Goal: Information Seeking & Learning: Find specific fact

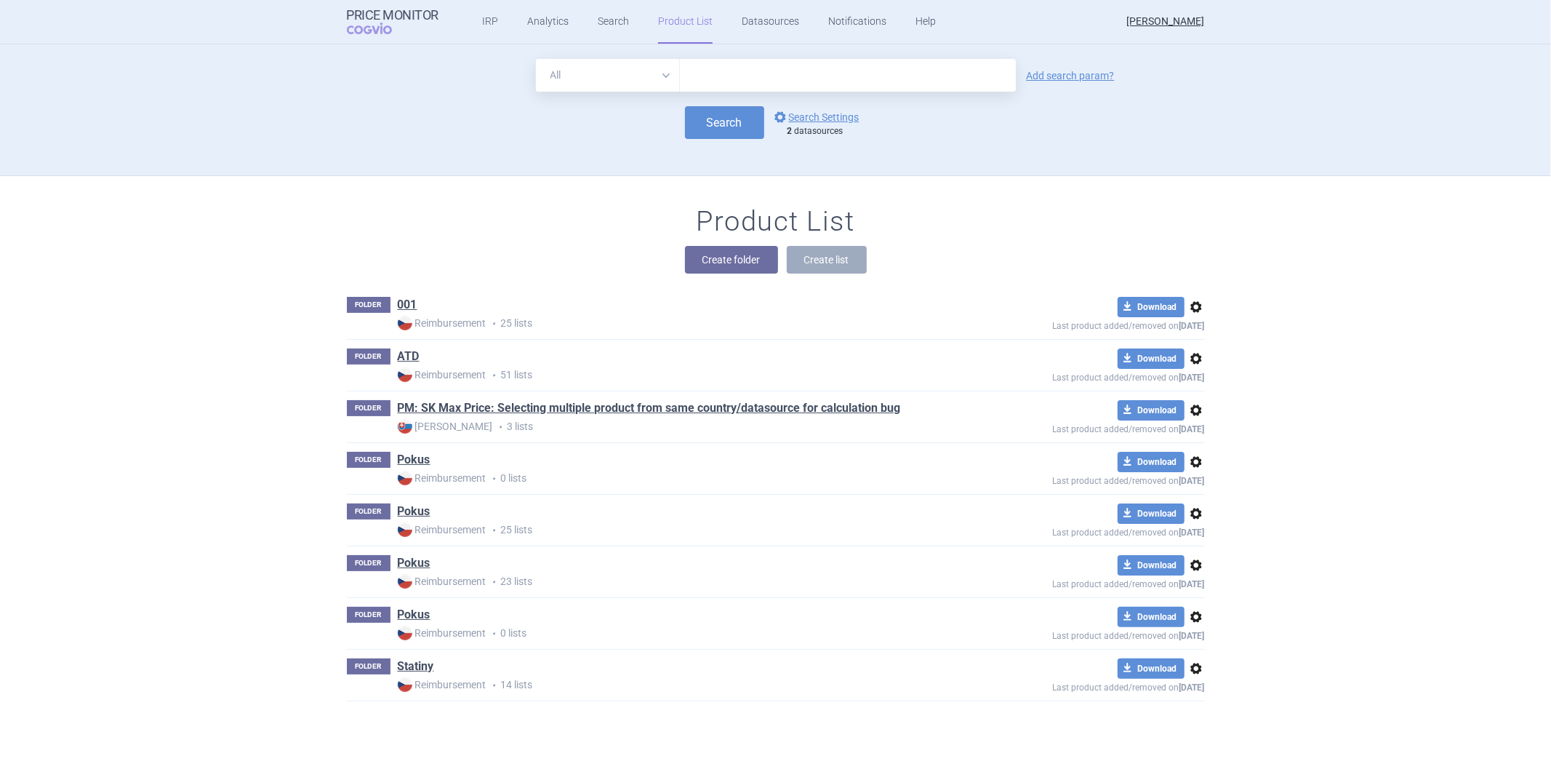
click at [752, 9] on link "Datasources" at bounding box center [770, 22] width 57 height 44
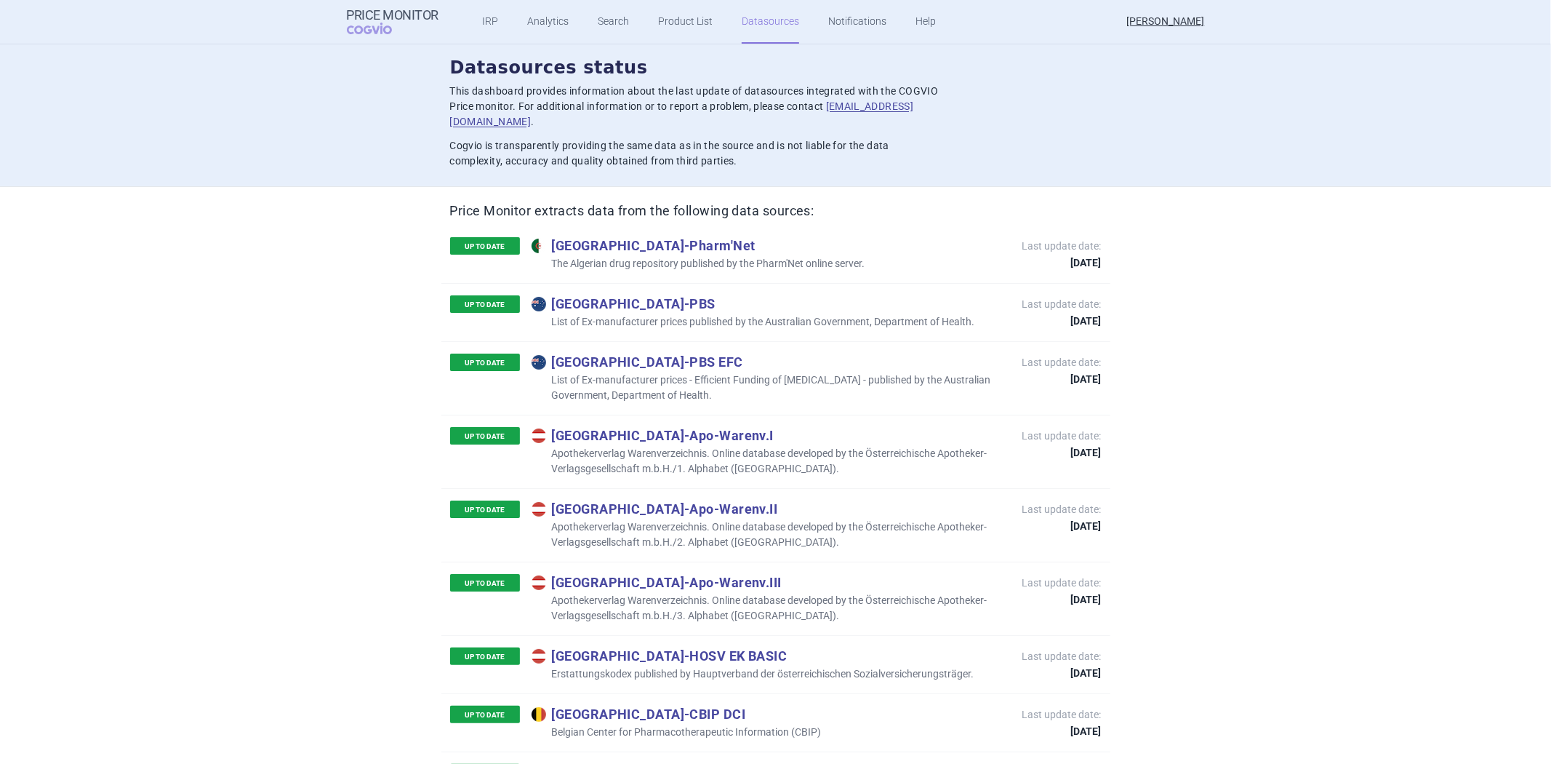
click at [580, 16] on ul "IRP Analytics Search Product List Datasources Notifications Help" at bounding box center [691, 22] width 505 height 44
click at [598, 16] on link "Search" at bounding box center [613, 22] width 31 height 44
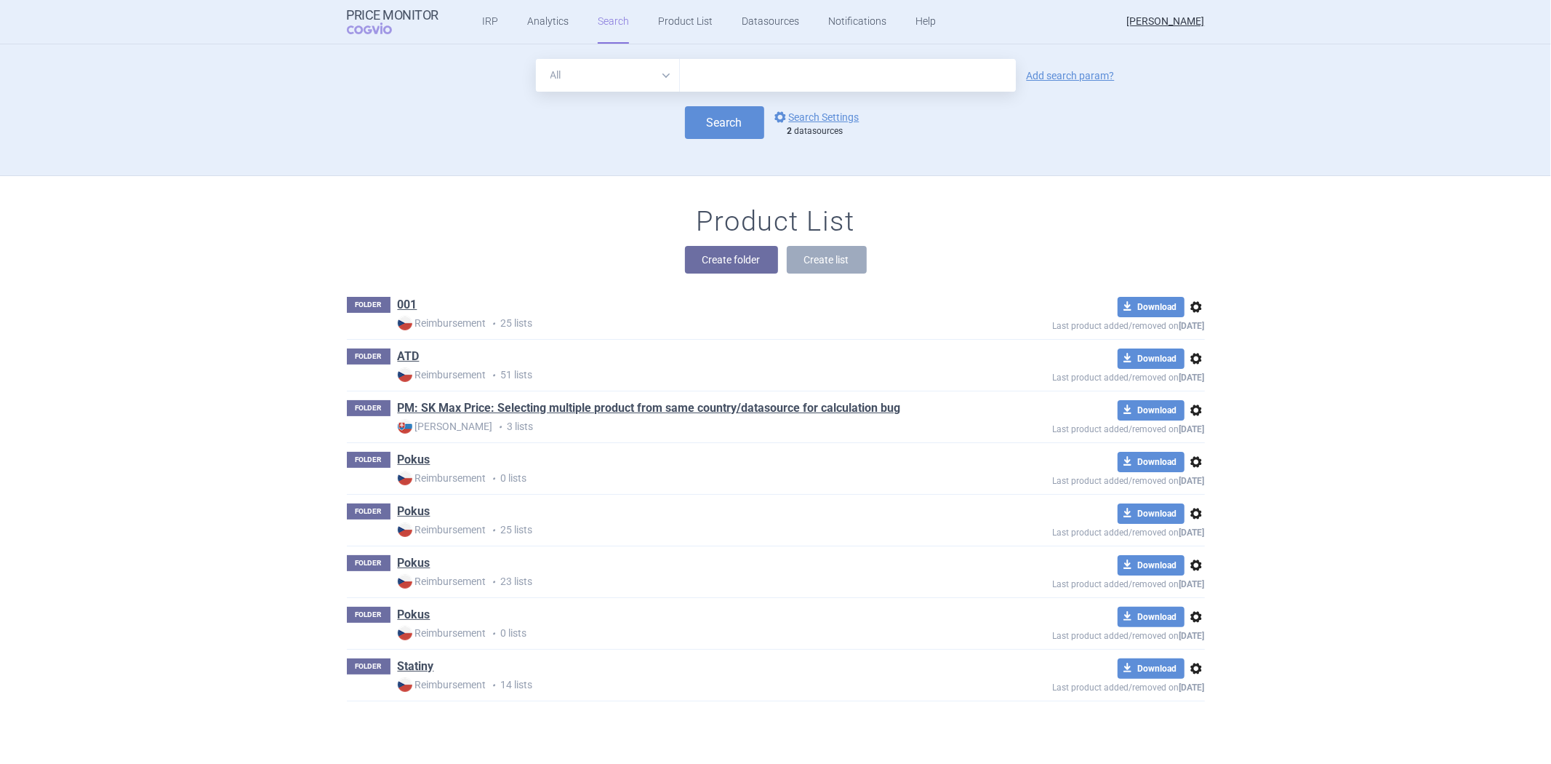
click at [790, 83] on input "text" at bounding box center [848, 75] width 336 height 33
click at [804, 116] on link "options Search Settings" at bounding box center [816, 116] width 88 height 17
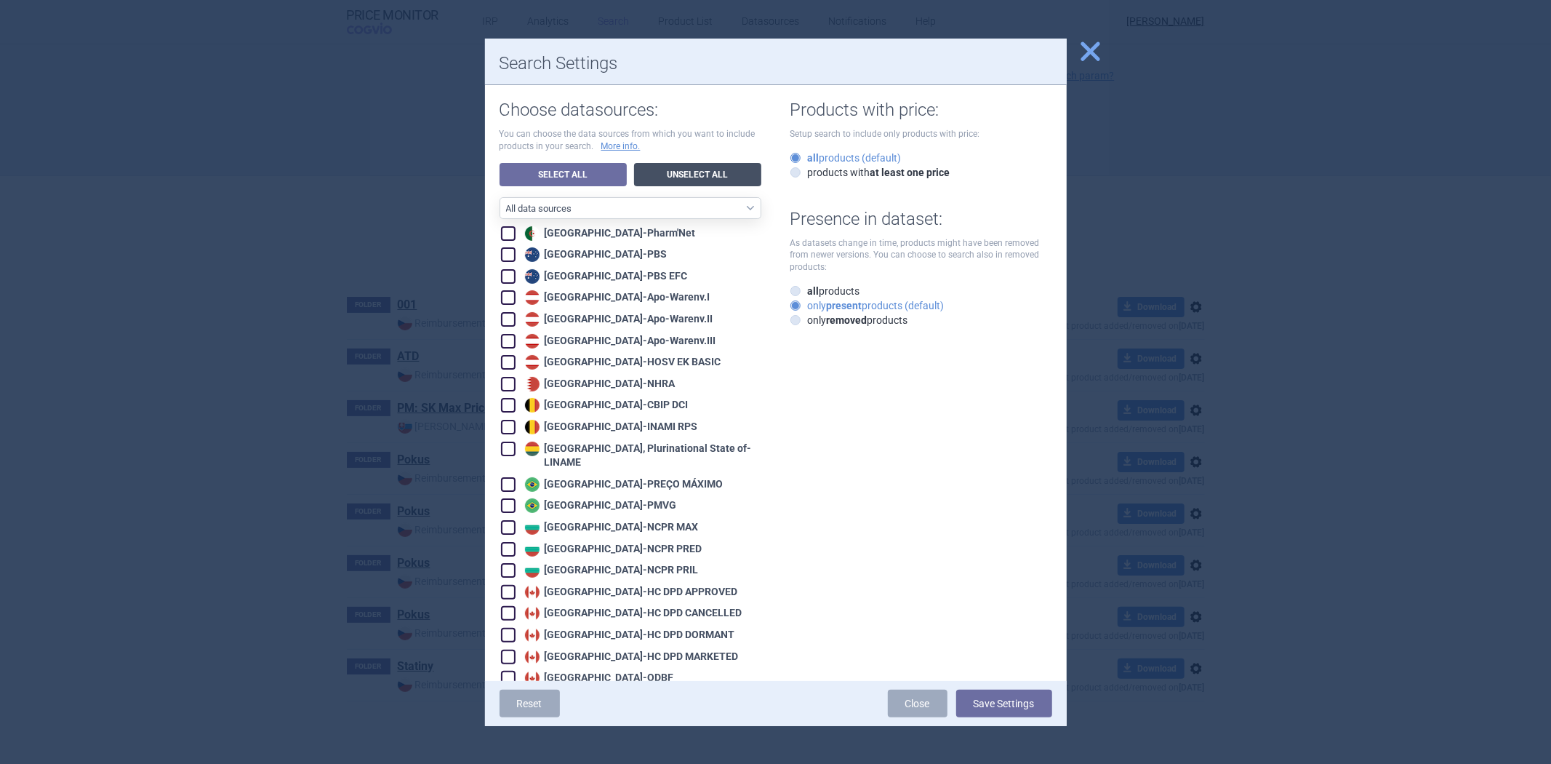
click at [676, 169] on link "Unselect All" at bounding box center [697, 174] width 127 height 23
checkbox input "false"
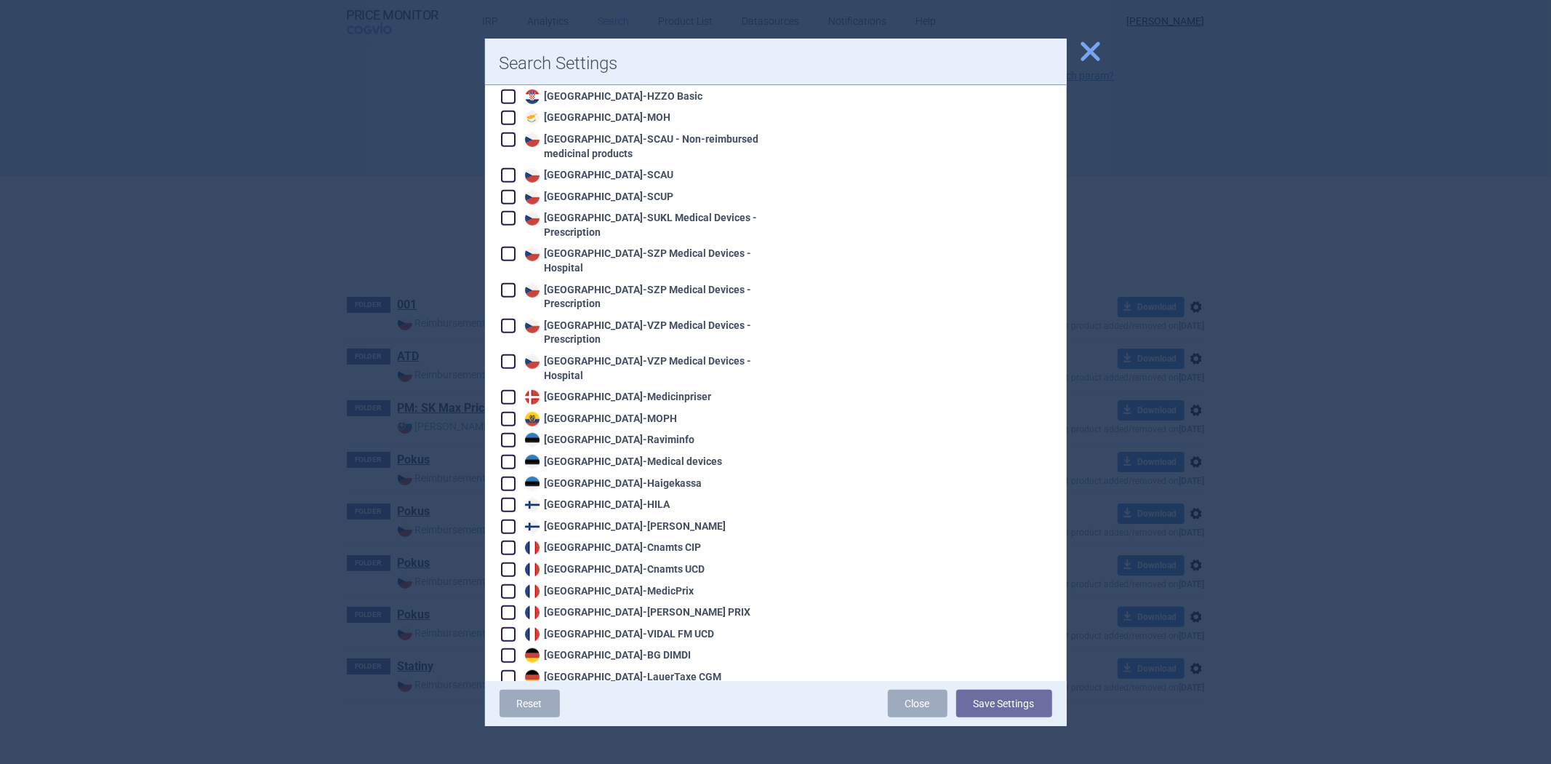
scroll to position [1050, 0]
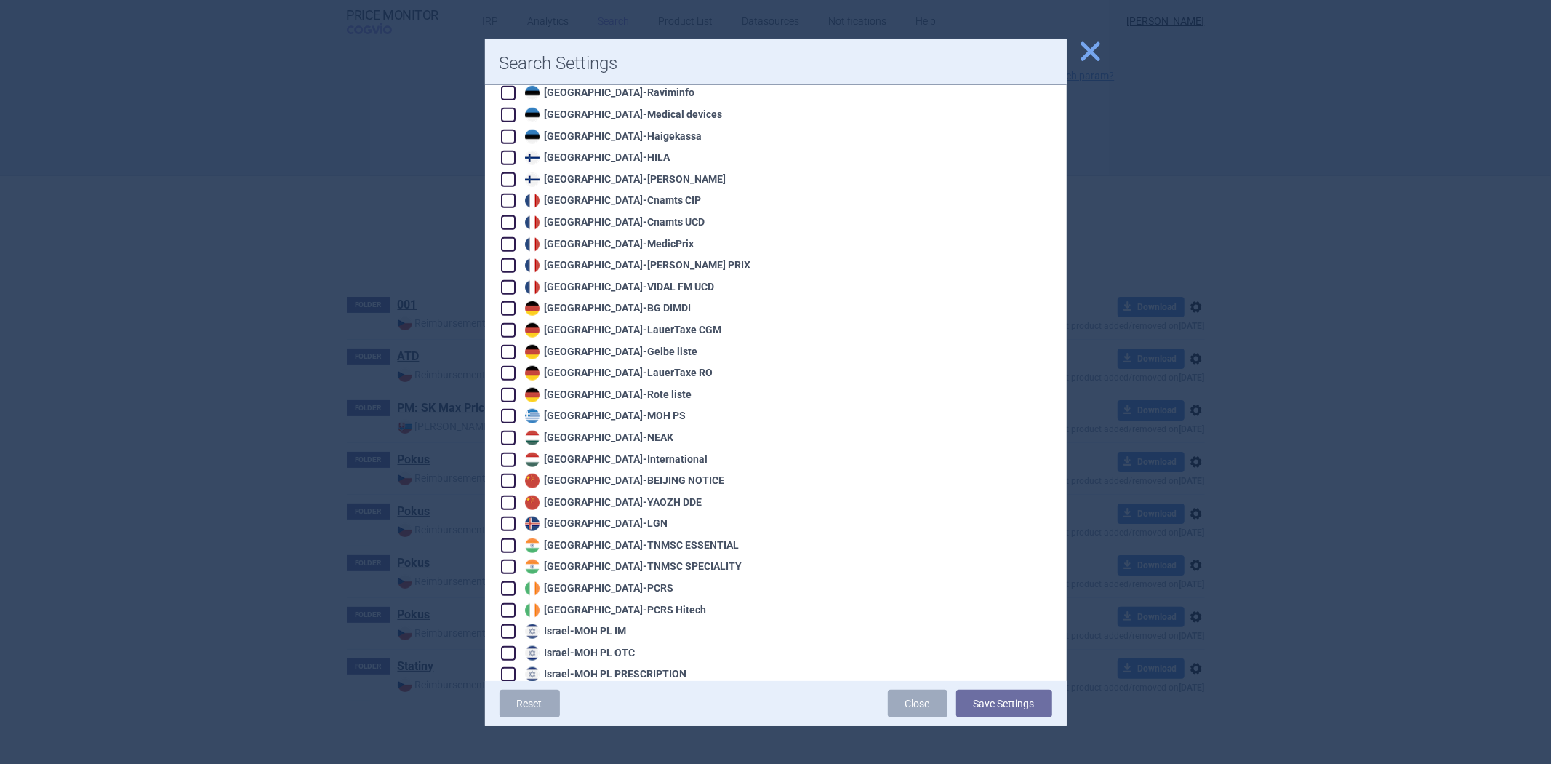
click at [589, 193] on div "France - Cnamts CIP" at bounding box center [612, 200] width 180 height 15
checkbox input "true"
click at [580, 215] on div "France - Cnamts UCD" at bounding box center [614, 222] width 184 height 15
checkbox input "true"
click at [573, 237] on div "France - MedicPrix" at bounding box center [608, 244] width 173 height 15
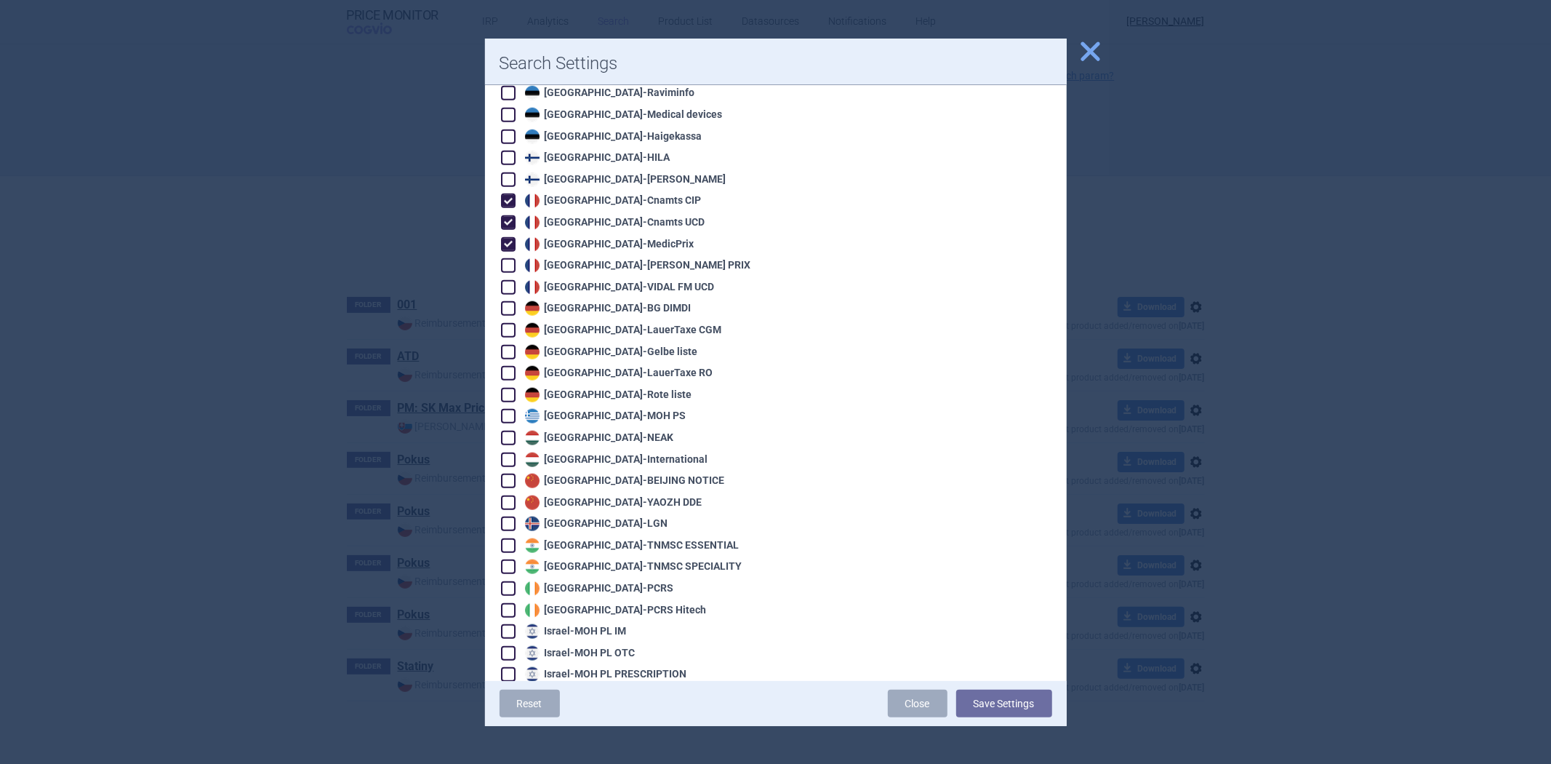
checkbox input "true"
click at [555, 258] on div "France - [PERSON_NAME] PRIX" at bounding box center [637, 265] width 230 height 15
checkbox input "true"
click at [551, 280] on div "France - [PERSON_NAME] UCD" at bounding box center [618, 287] width 193 height 15
checkbox input "true"
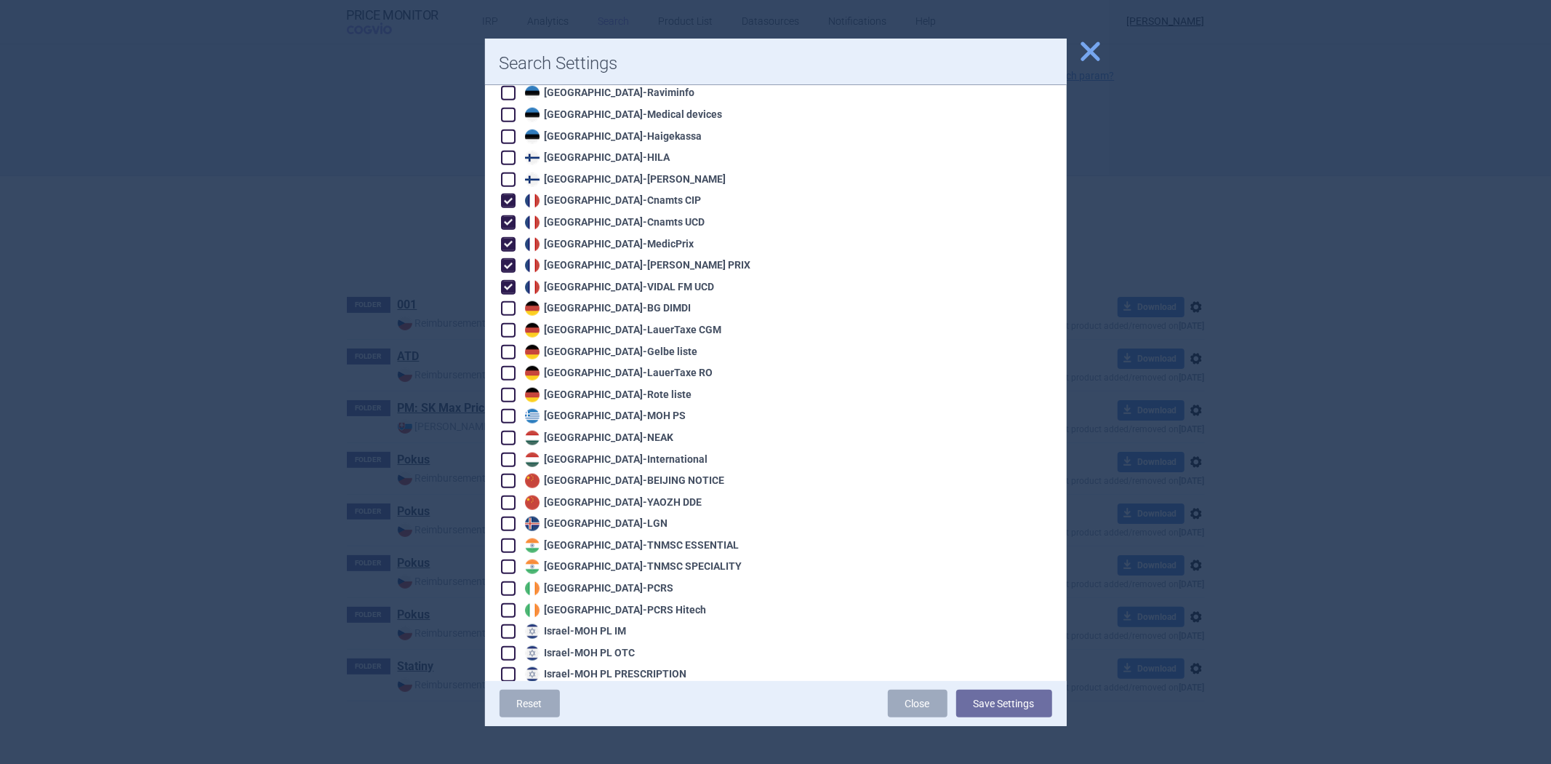
click at [1001, 692] on button "Save Settings" at bounding box center [1004, 704] width 96 height 28
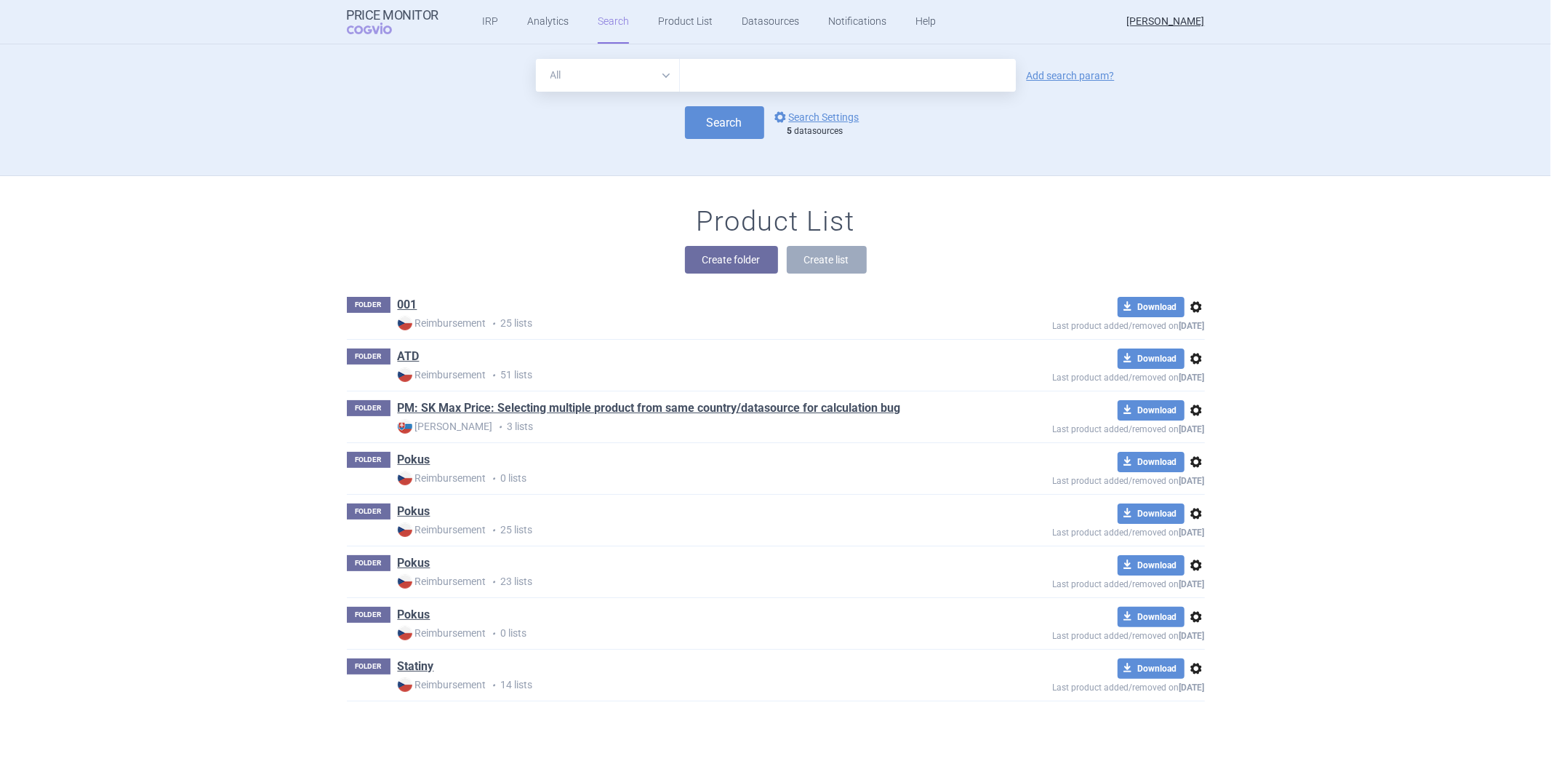
click at [588, 81] on select "All Brand Name ATC Company Active Substance Country Newer than" at bounding box center [608, 75] width 144 height 33
select select "atc"
click at [536, 59] on select "All Brand Name ATC Company Active Substance Country Newer than" at bounding box center [608, 75] width 144 height 33
click at [733, 74] on input "text" at bounding box center [848, 75] width 336 height 33
paste input "B01AE07"
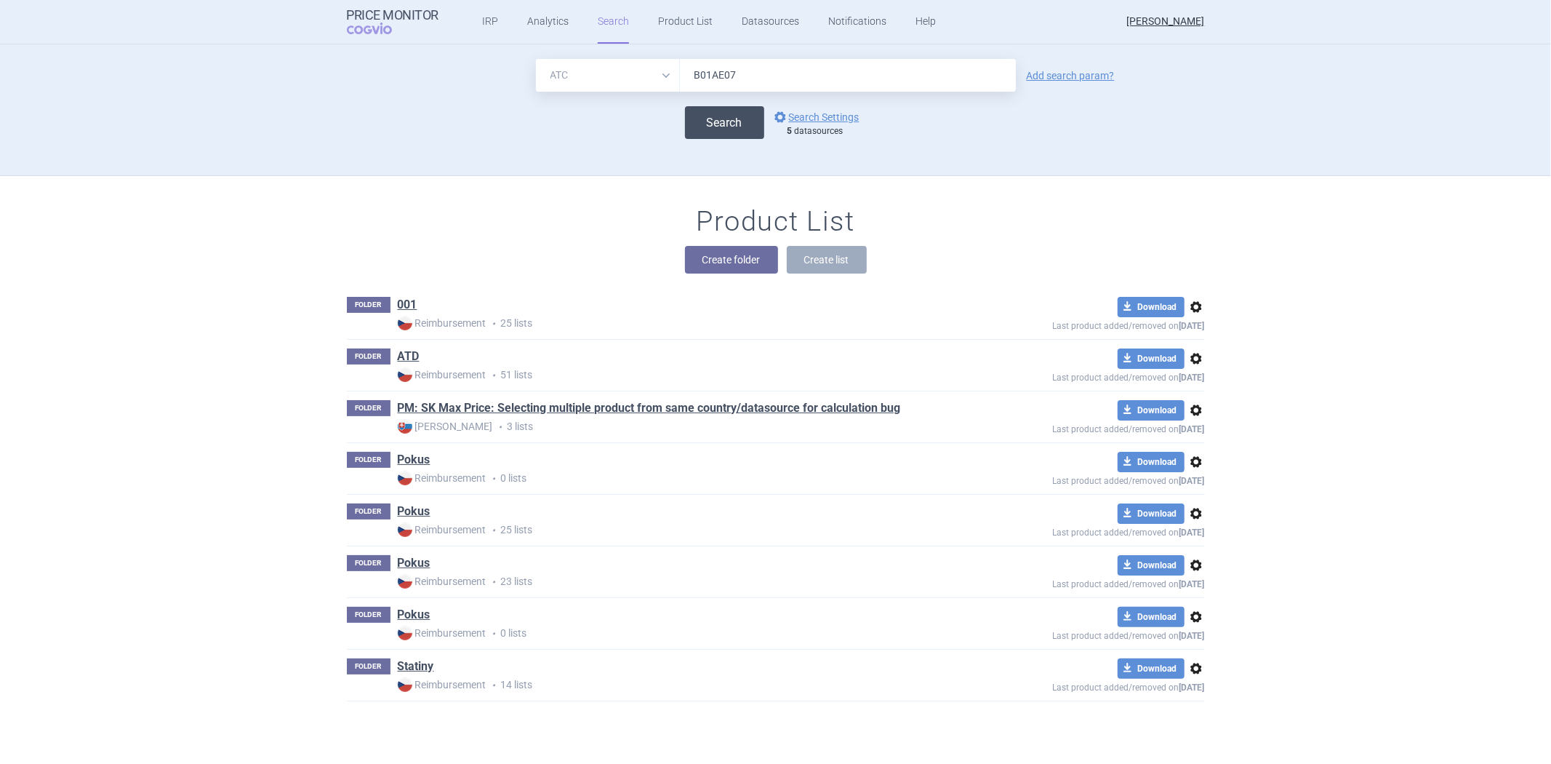
type input "B01AE07"
click at [716, 126] on button "Search" at bounding box center [724, 122] width 79 height 33
select select "atc"
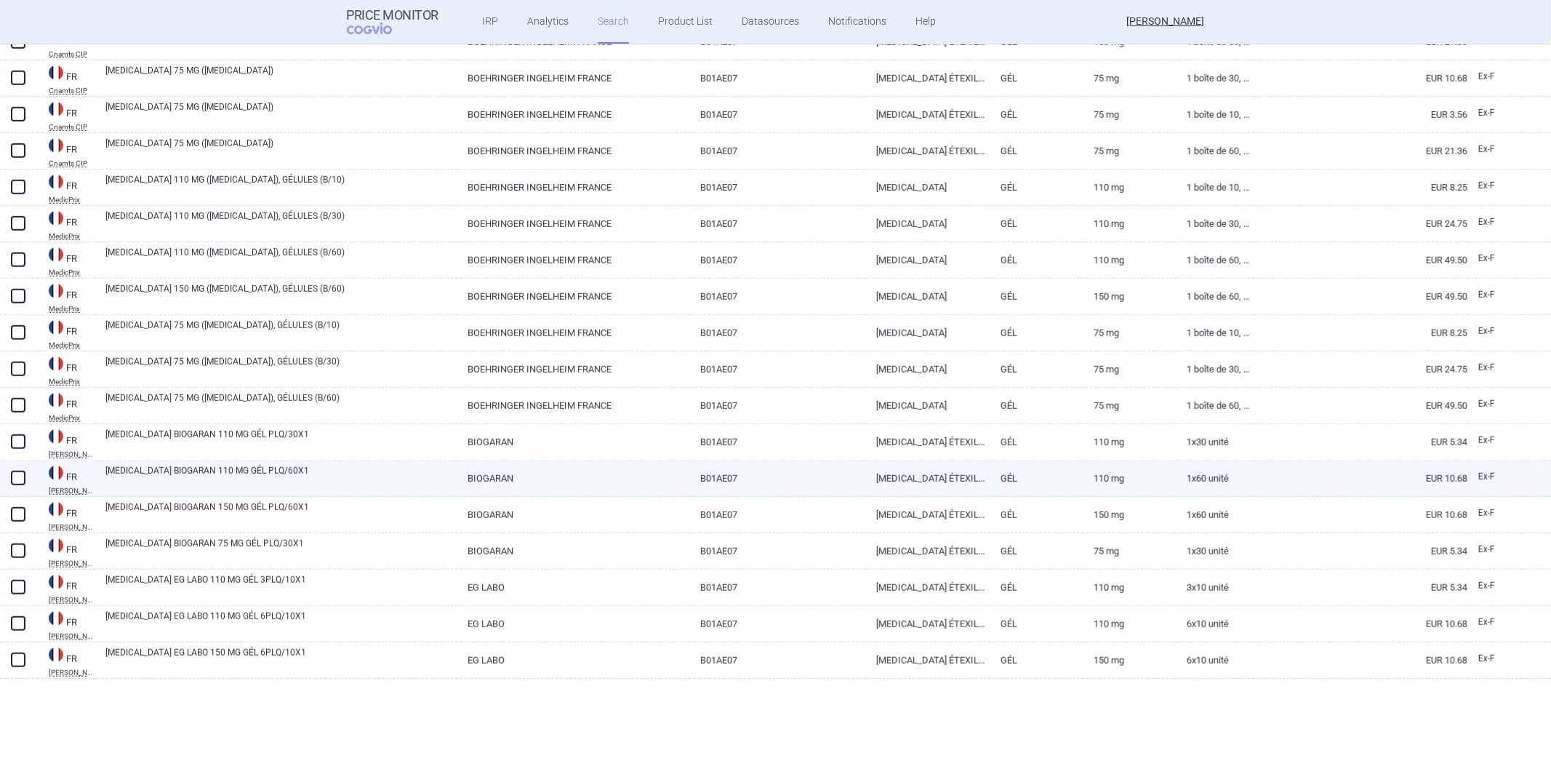
scroll to position [484, 0]
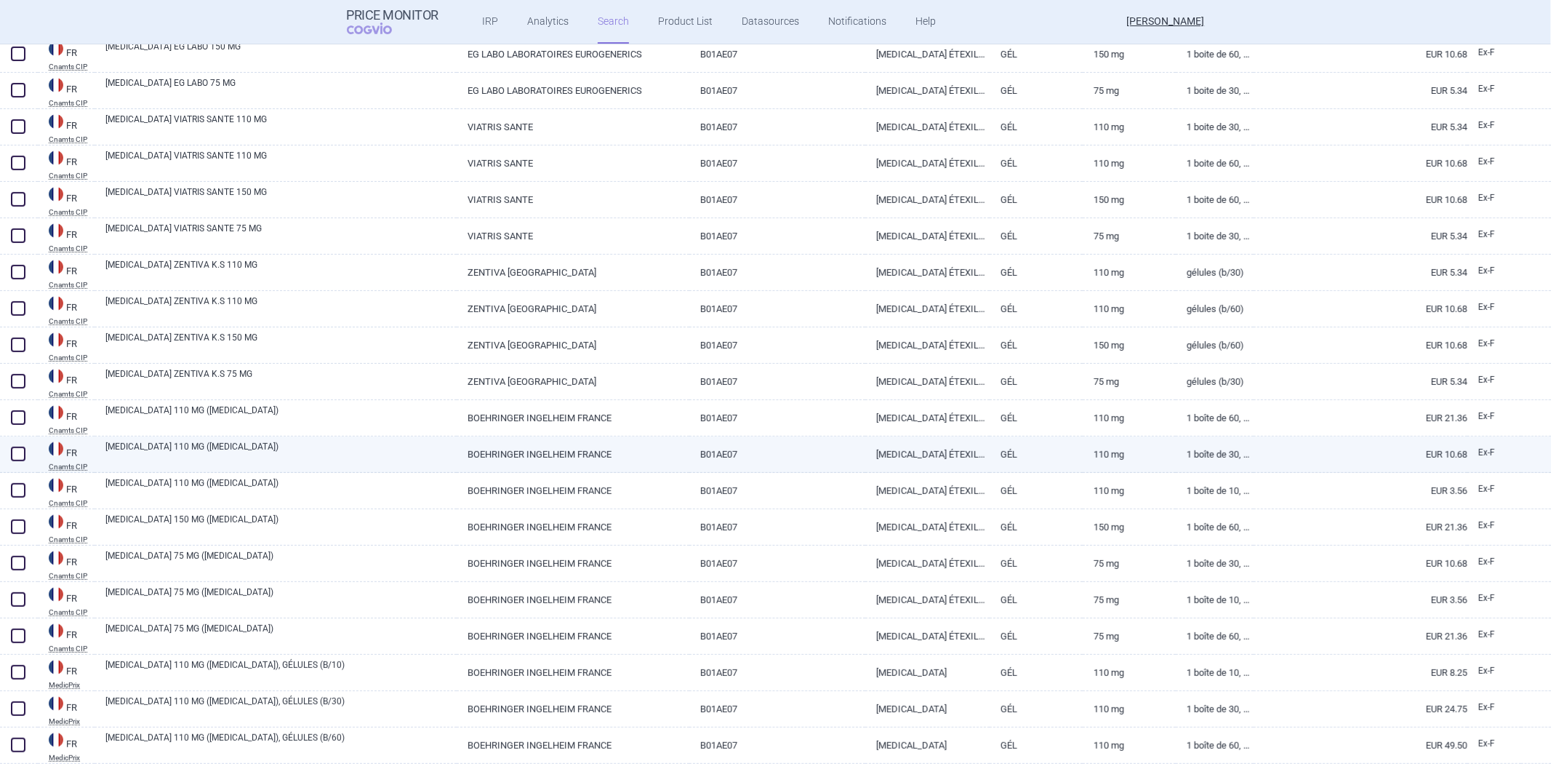
click at [435, 470] on div "[MEDICAL_DATA] 110 MG ([MEDICAL_DATA])" at bounding box center [276, 454] width 362 height 36
click at [433, 436] on div "[MEDICAL_DATA] 110 MG ([MEDICAL_DATA])" at bounding box center [276, 454] width 362 height 36
click at [375, 449] on link "[MEDICAL_DATA] 110 MG ([MEDICAL_DATA])" at bounding box center [280, 453] width 351 height 26
select select "EUR"
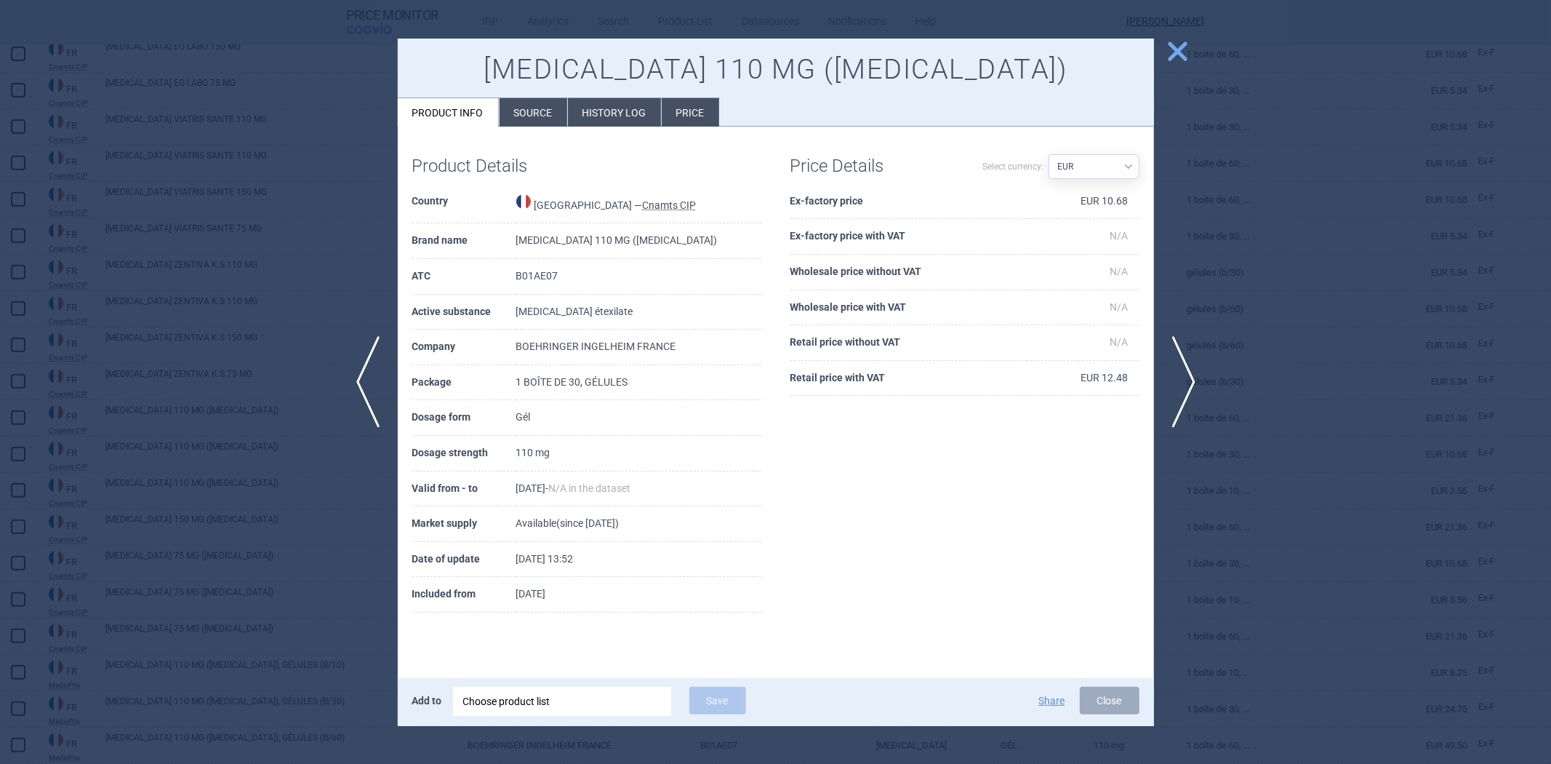
click at [530, 119] on li "Source" at bounding box center [534, 112] width 68 height 28
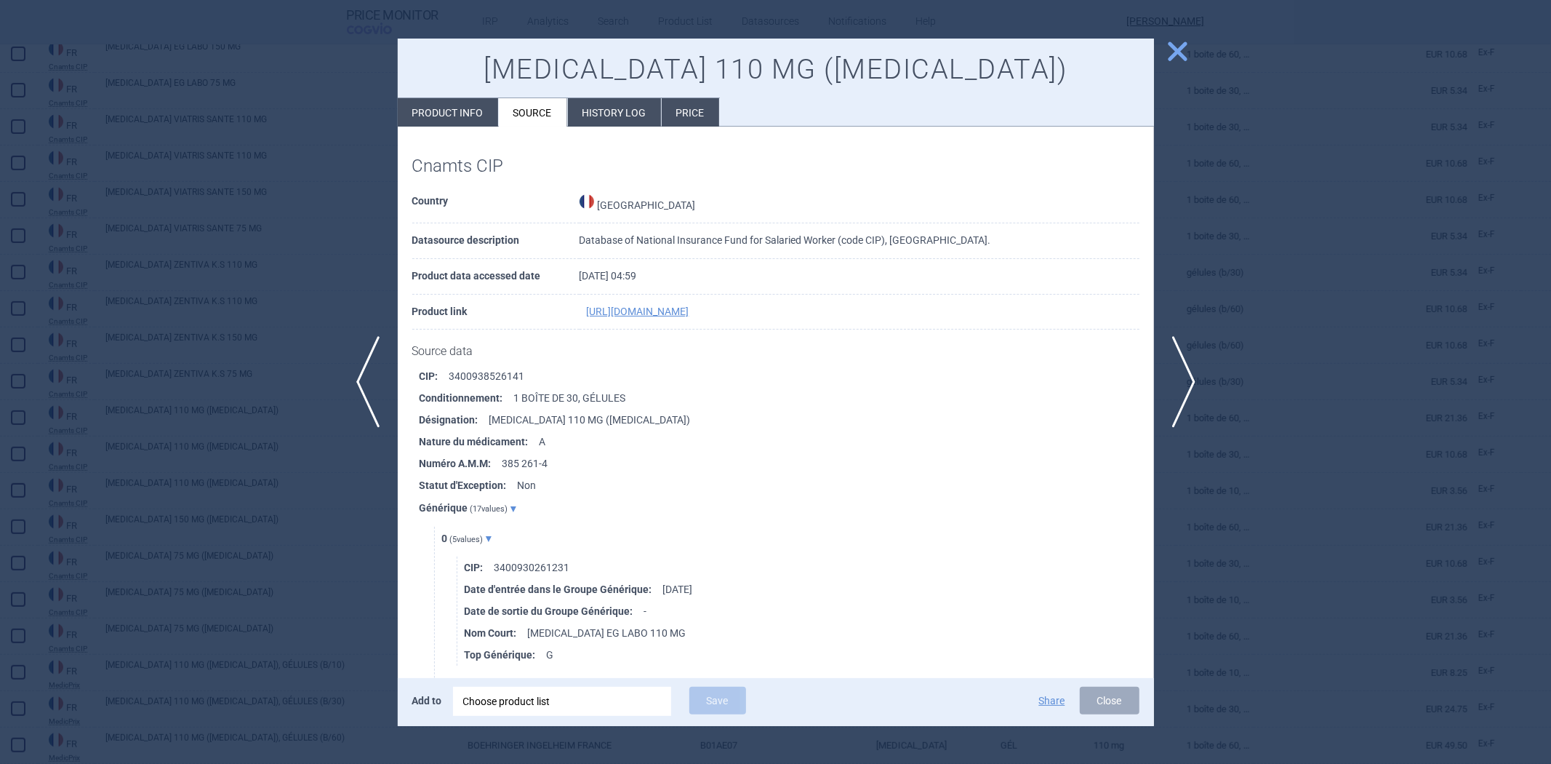
click at [482, 382] on li "CIP : 3400938526141" at bounding box center [787, 376] width 735 height 22
copy li "3400938526141"
click at [195, 302] on div at bounding box center [775, 382] width 1551 height 764
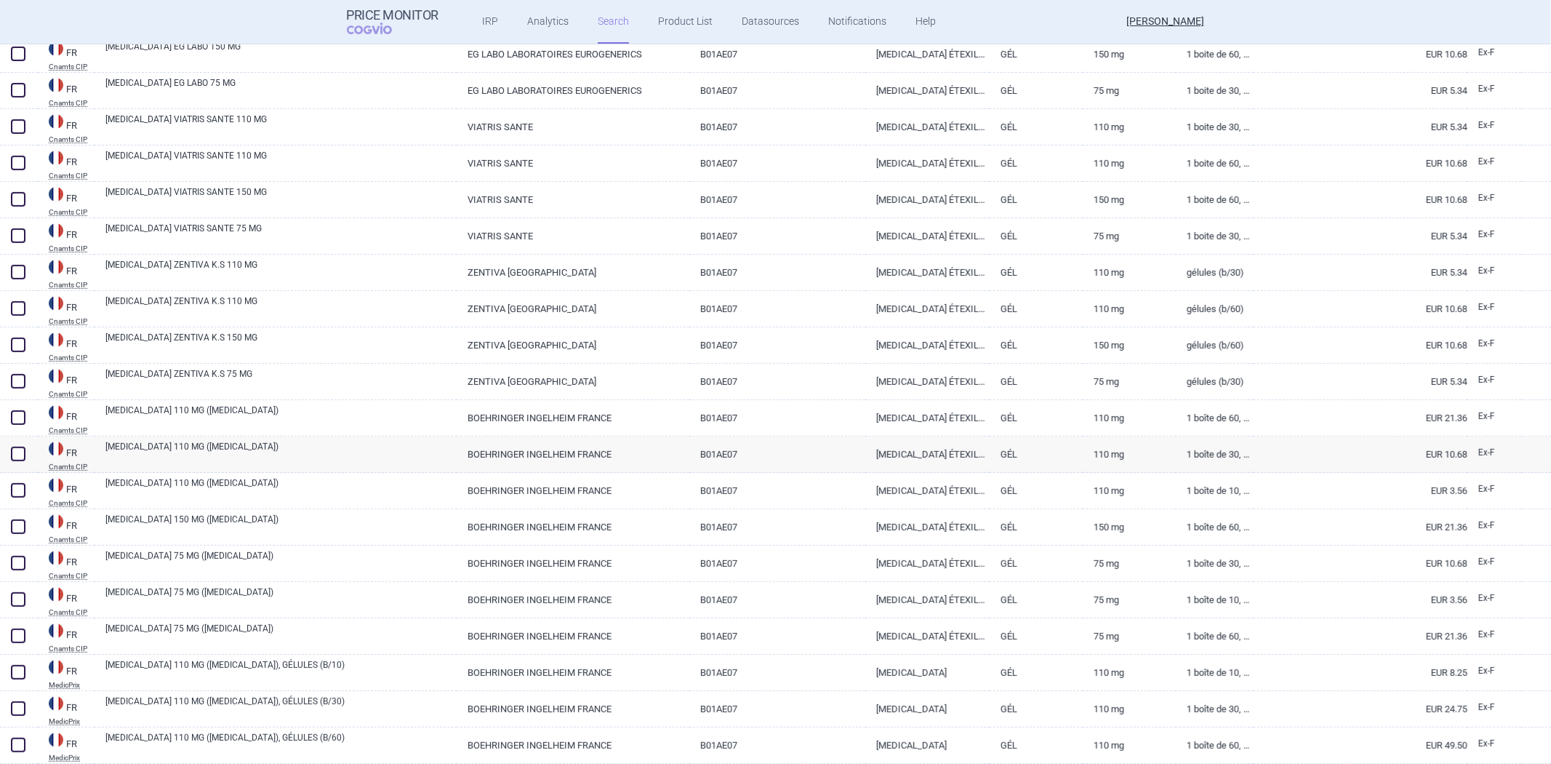
scroll to position [285, 0]
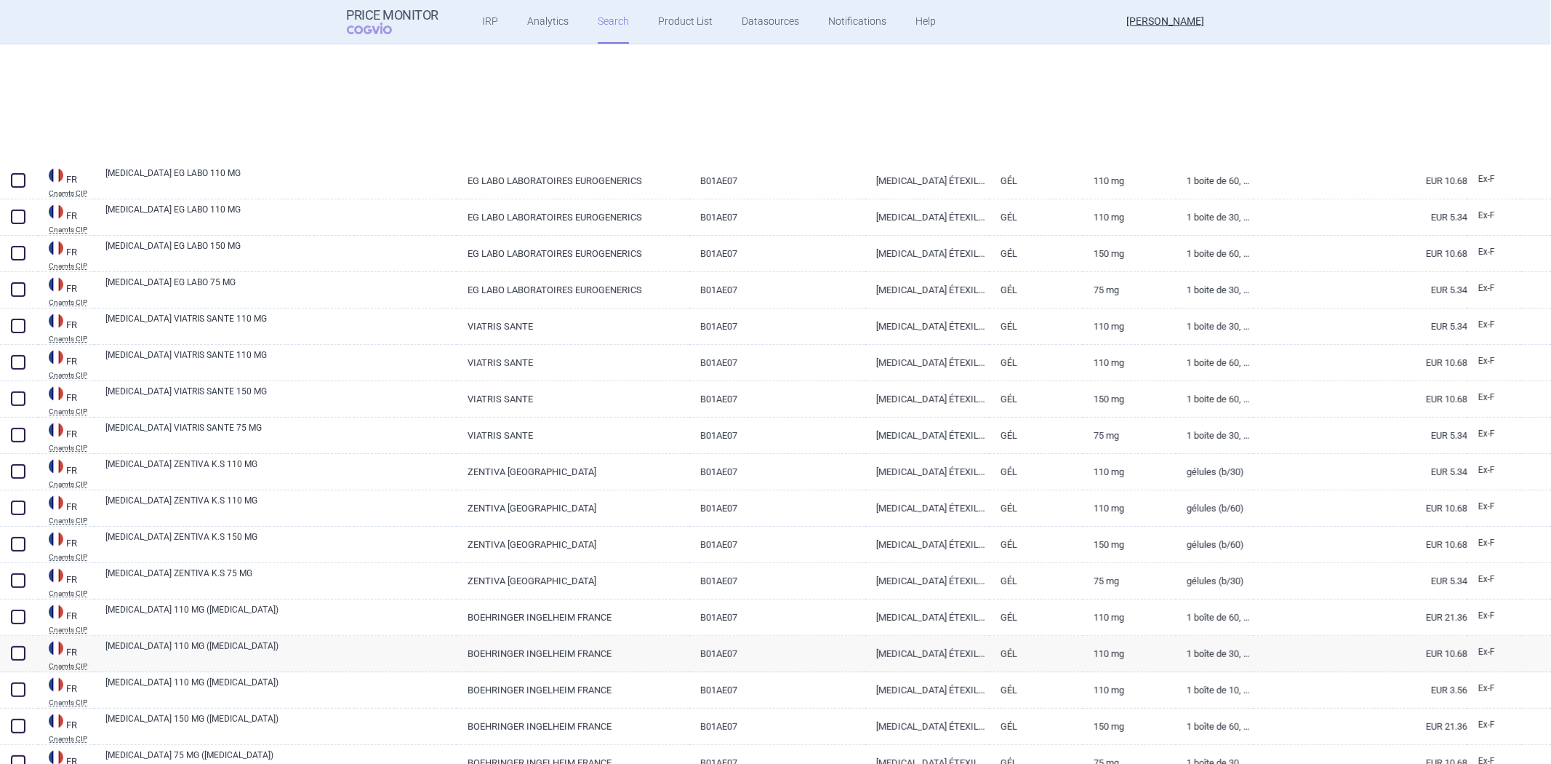
select select "atc"
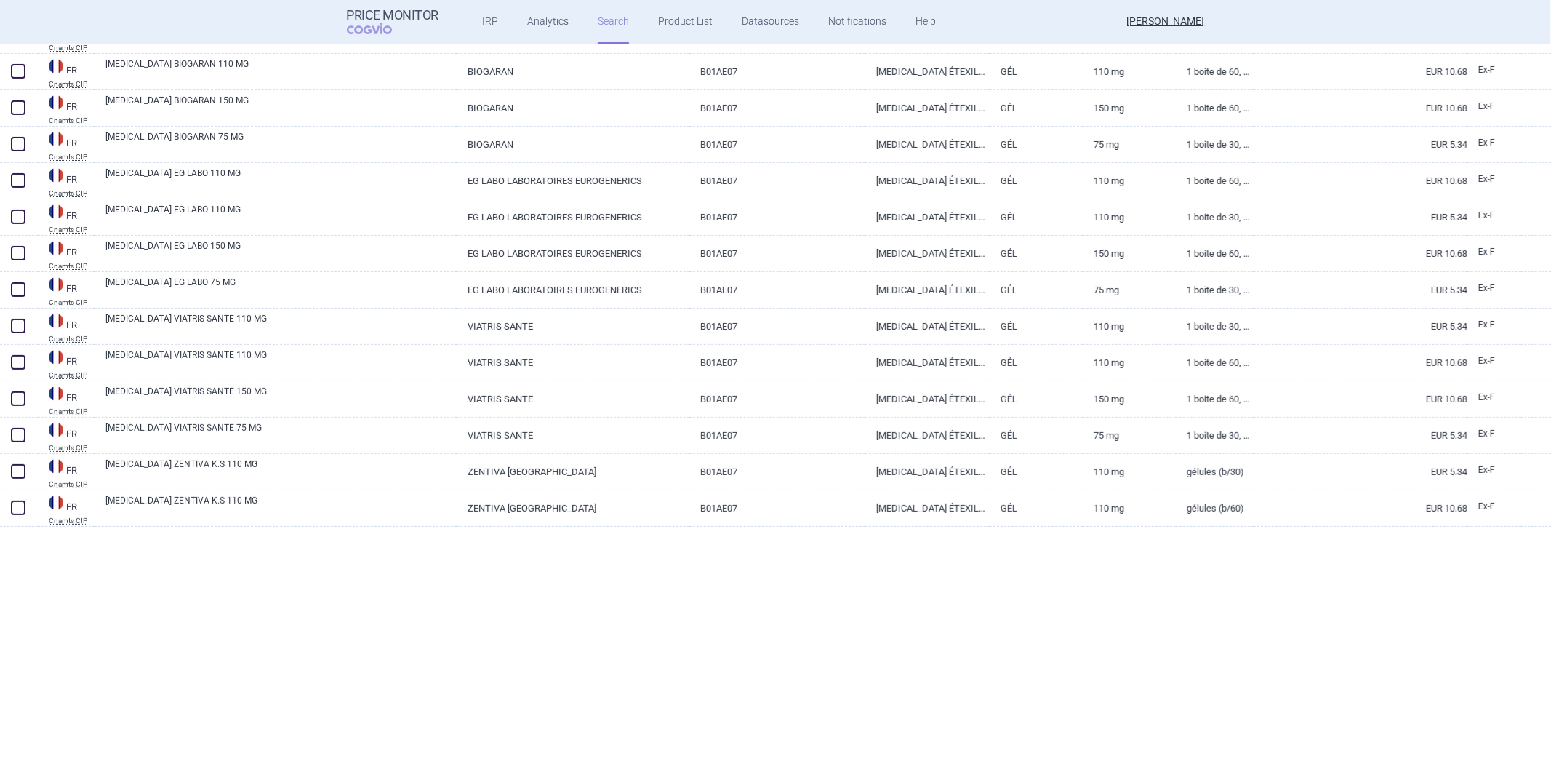
scroll to position [0, 0]
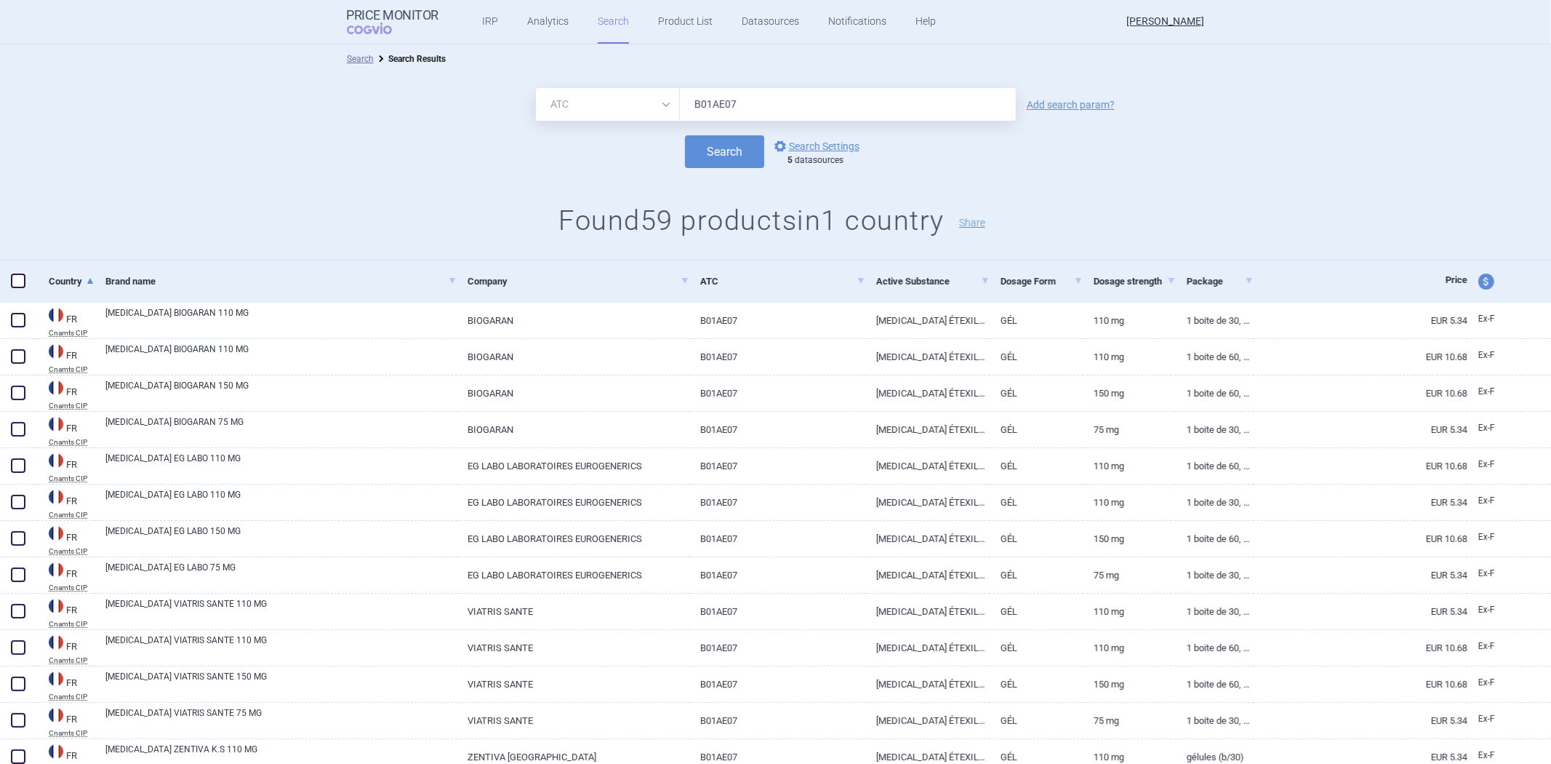
drag, startPoint x: 703, startPoint y: 127, endPoint x: 709, endPoint y: 119, distance: 10.3
click at [703, 127] on form "All Brand Name ATC Company Active Substance Country Newer than B01AE07 Add sear…" at bounding box center [775, 128] width 1551 height 80
click at [710, 119] on input "B01AE07" at bounding box center [848, 104] width 336 height 33
paste input "3400938526141"
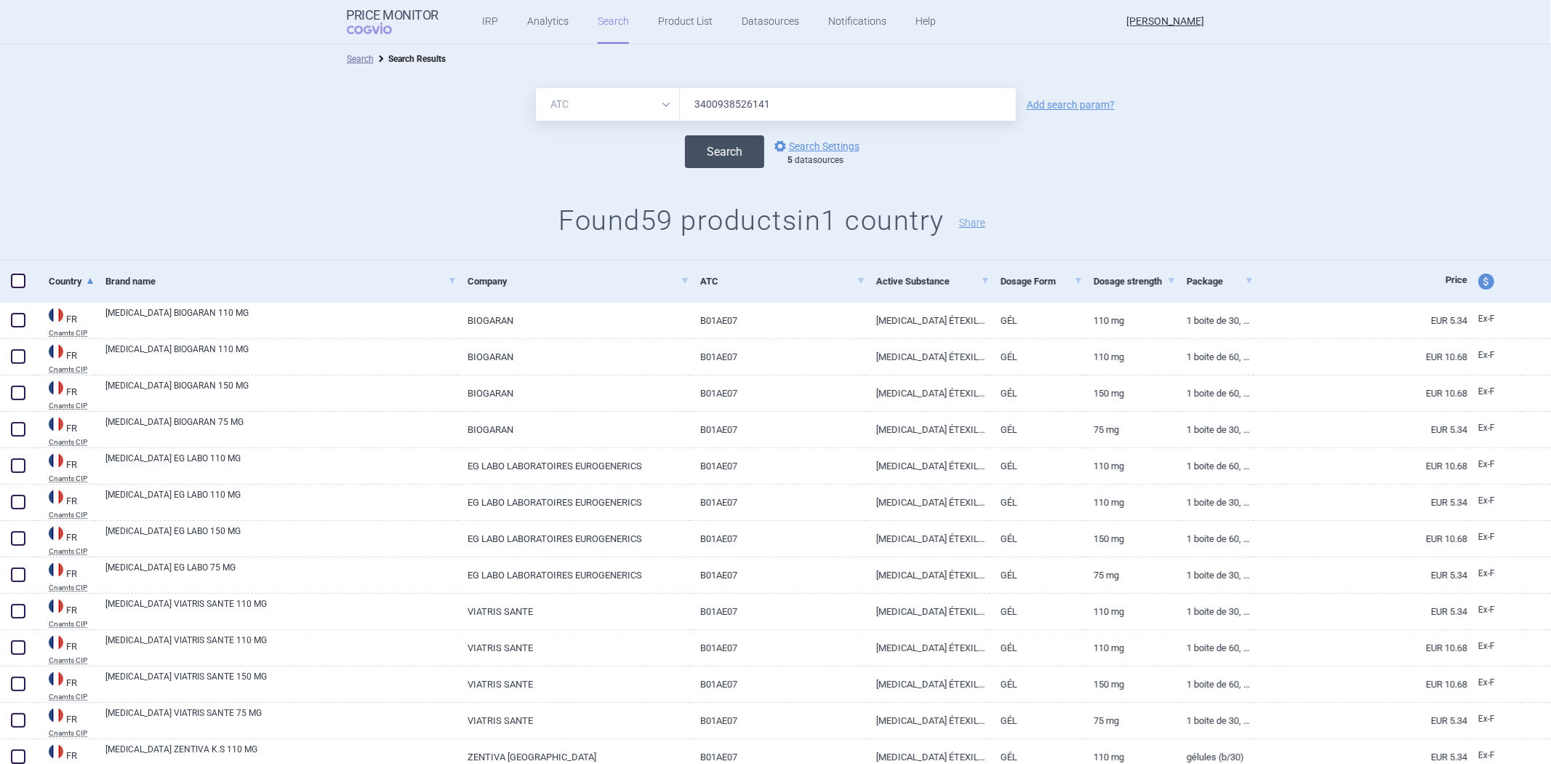
type input "3400938526141"
click at [708, 141] on button "Search" at bounding box center [724, 151] width 79 height 33
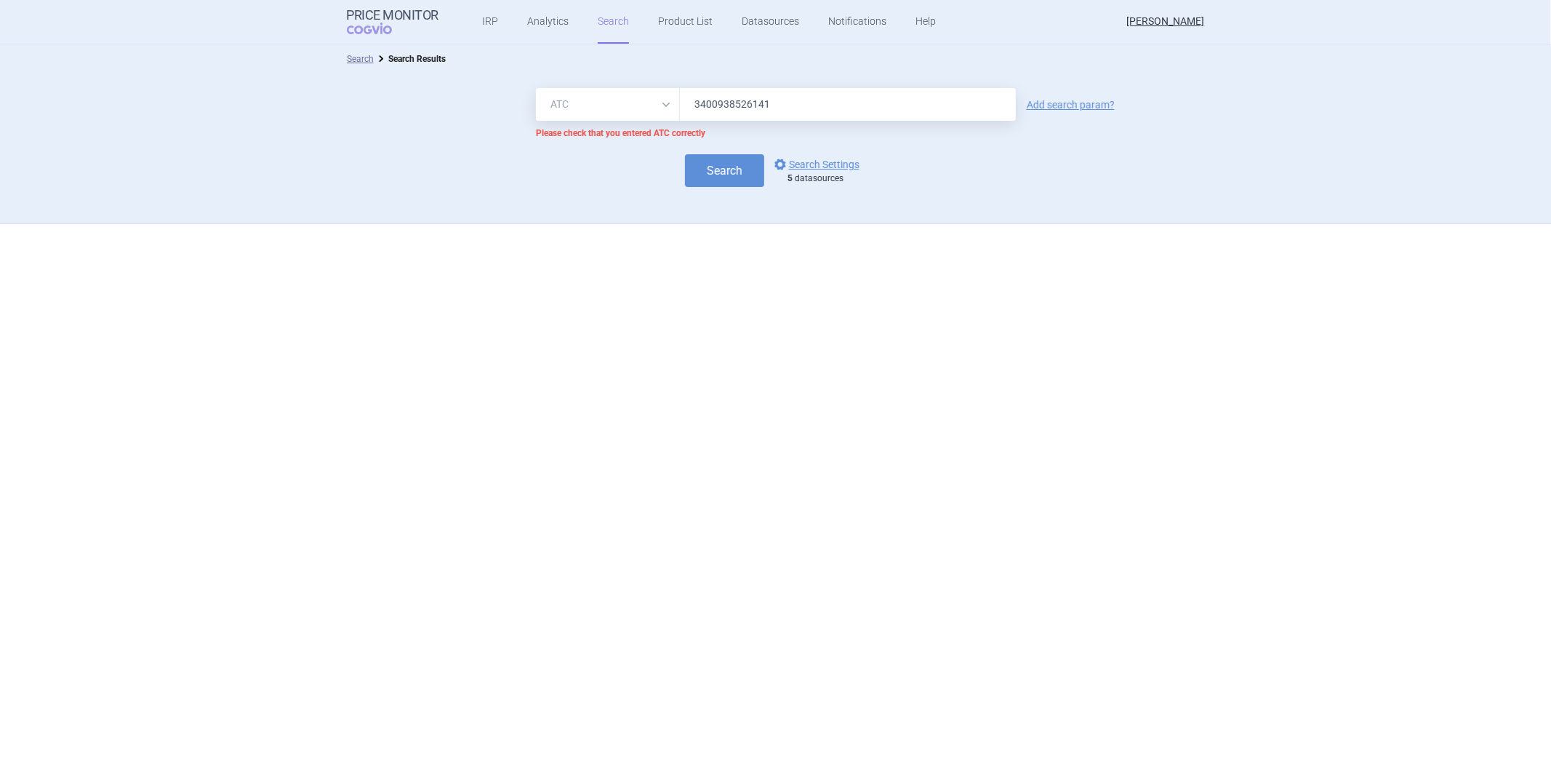
click at [660, 100] on select "All Brand Name ATC Company Active Substance Country Newer than" at bounding box center [608, 104] width 144 height 33
select select "all"
click at [536, 88] on select "All Brand Name ATC Company Active Substance Country Newer than" at bounding box center [608, 104] width 144 height 33
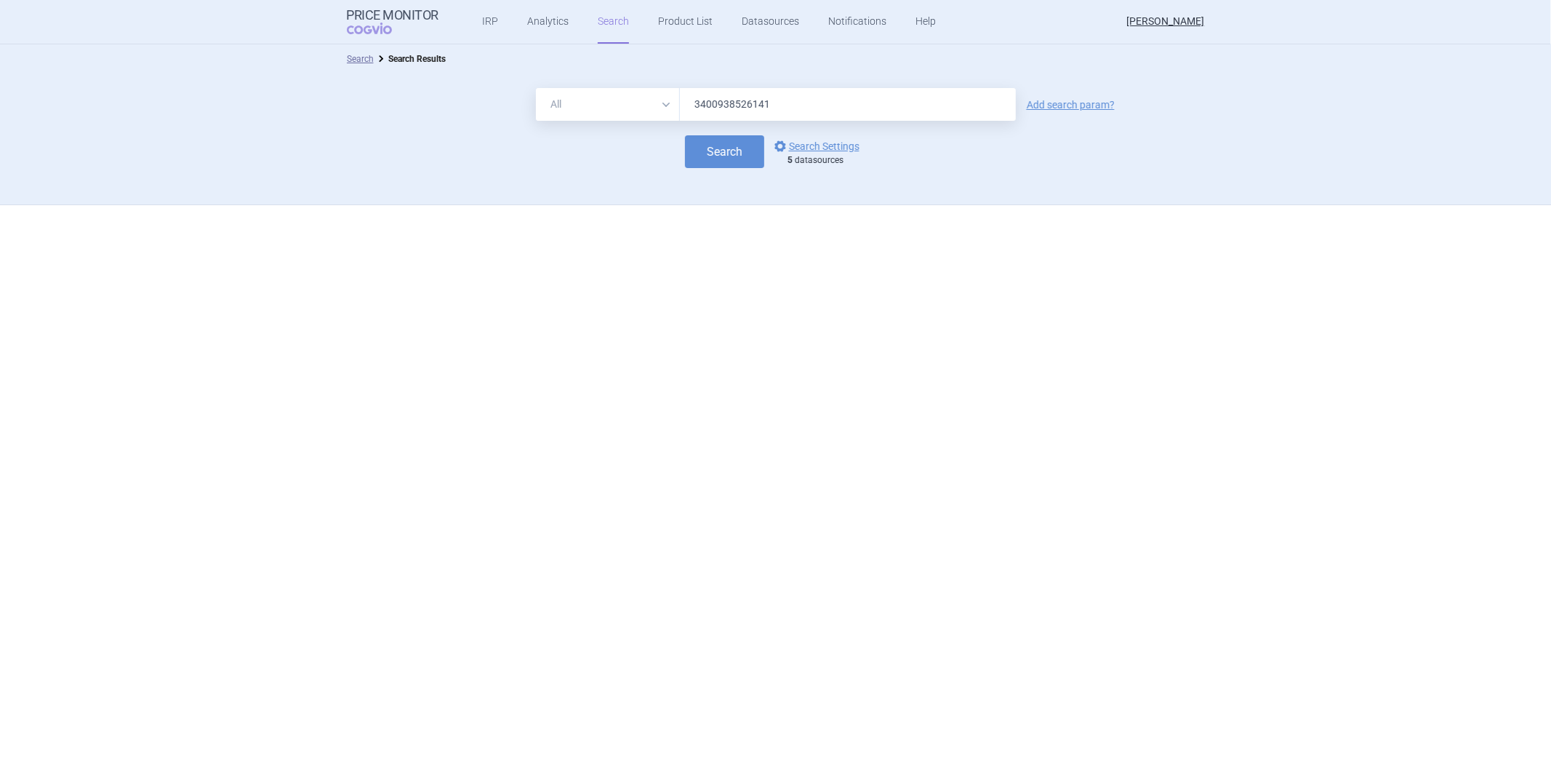
click at [740, 100] on input "3400938526141" at bounding box center [848, 104] width 336 height 33
click at [726, 148] on button "Search" at bounding box center [724, 151] width 79 height 33
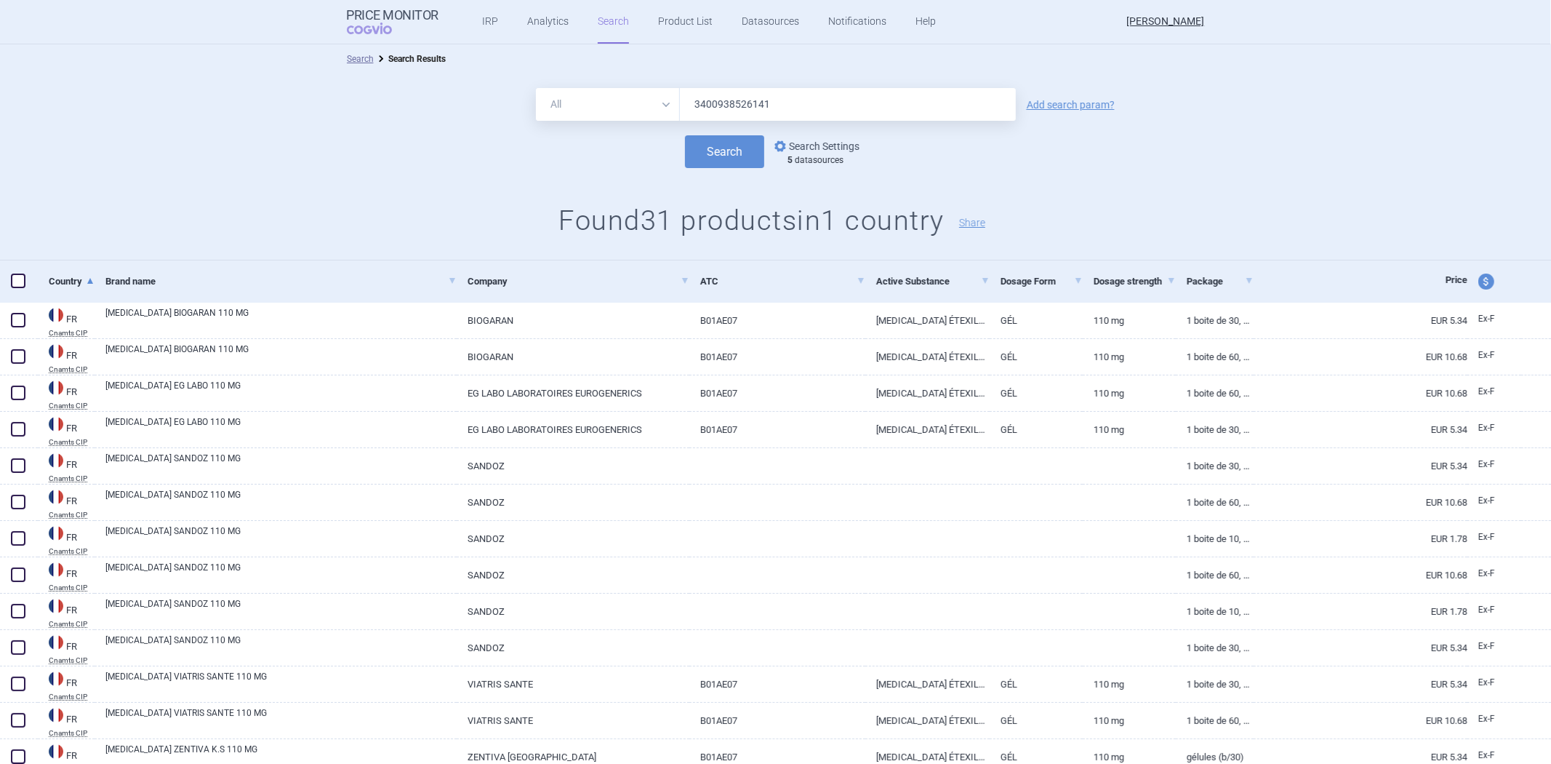
click at [845, 145] on link "options Search Settings" at bounding box center [816, 145] width 88 height 17
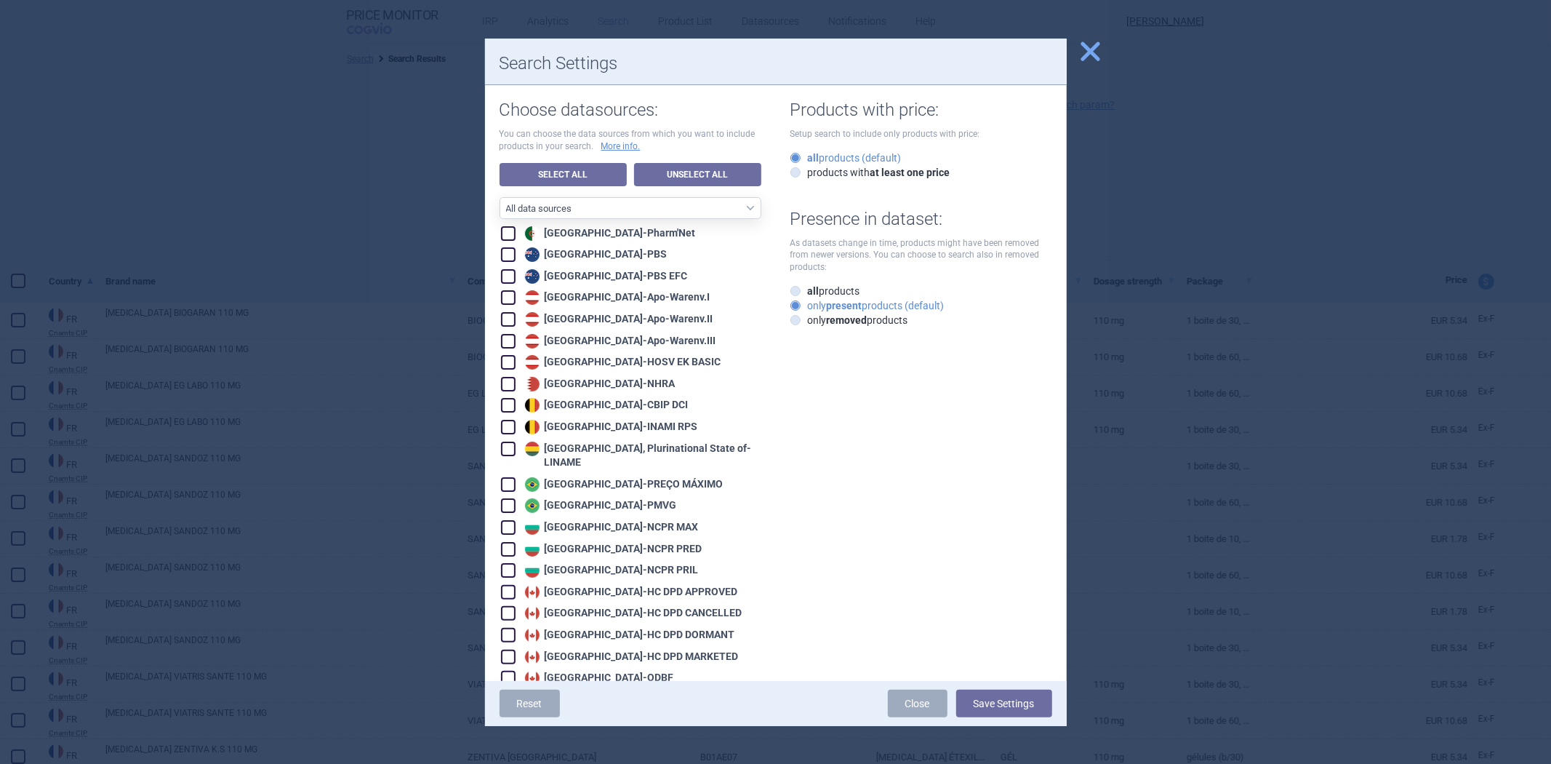
drag, startPoint x: 1162, startPoint y: 147, endPoint x: 1138, endPoint y: 141, distance: 24.7
click at [1162, 147] on div at bounding box center [775, 382] width 1551 height 764
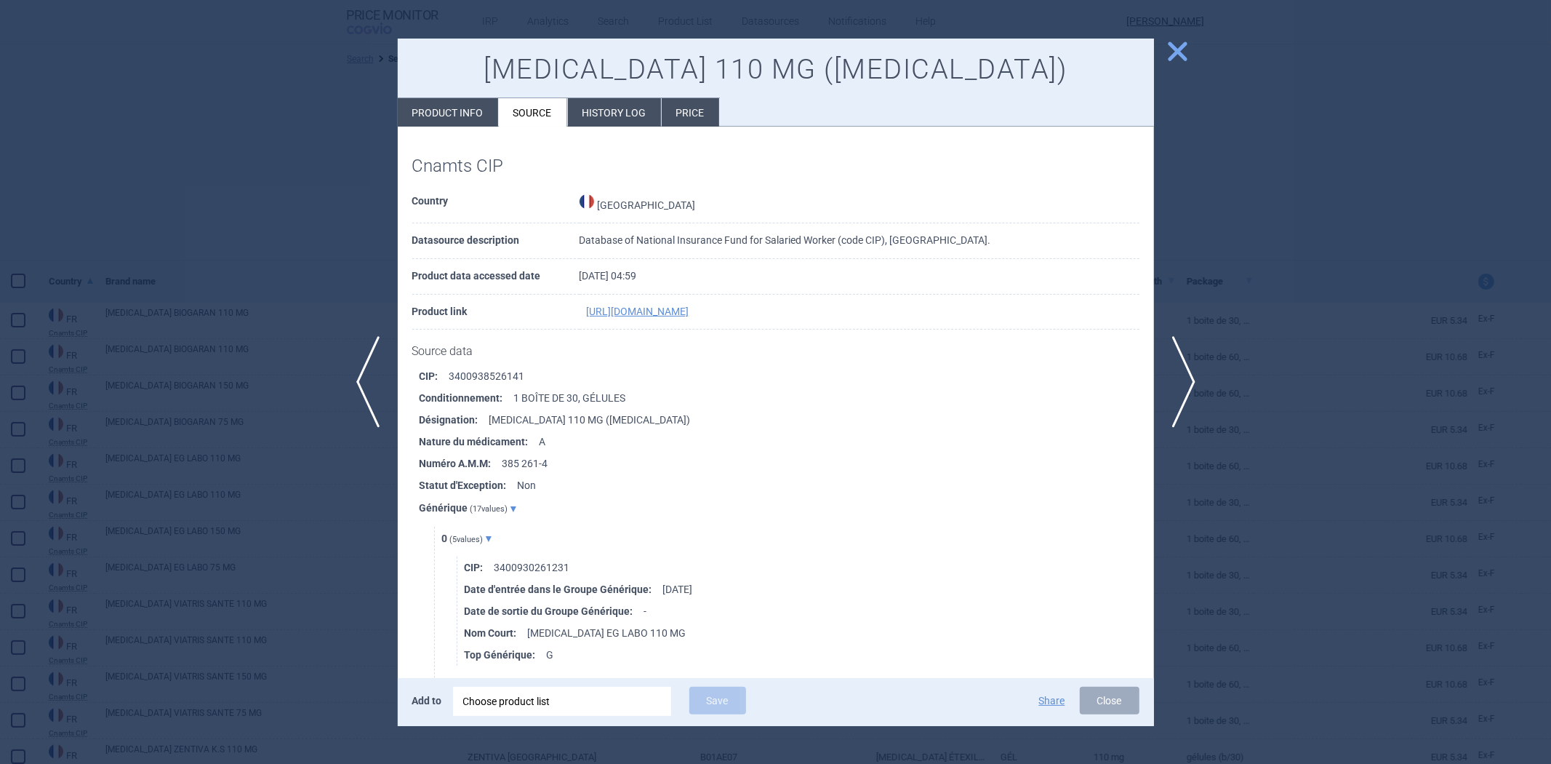
select select "EUR"
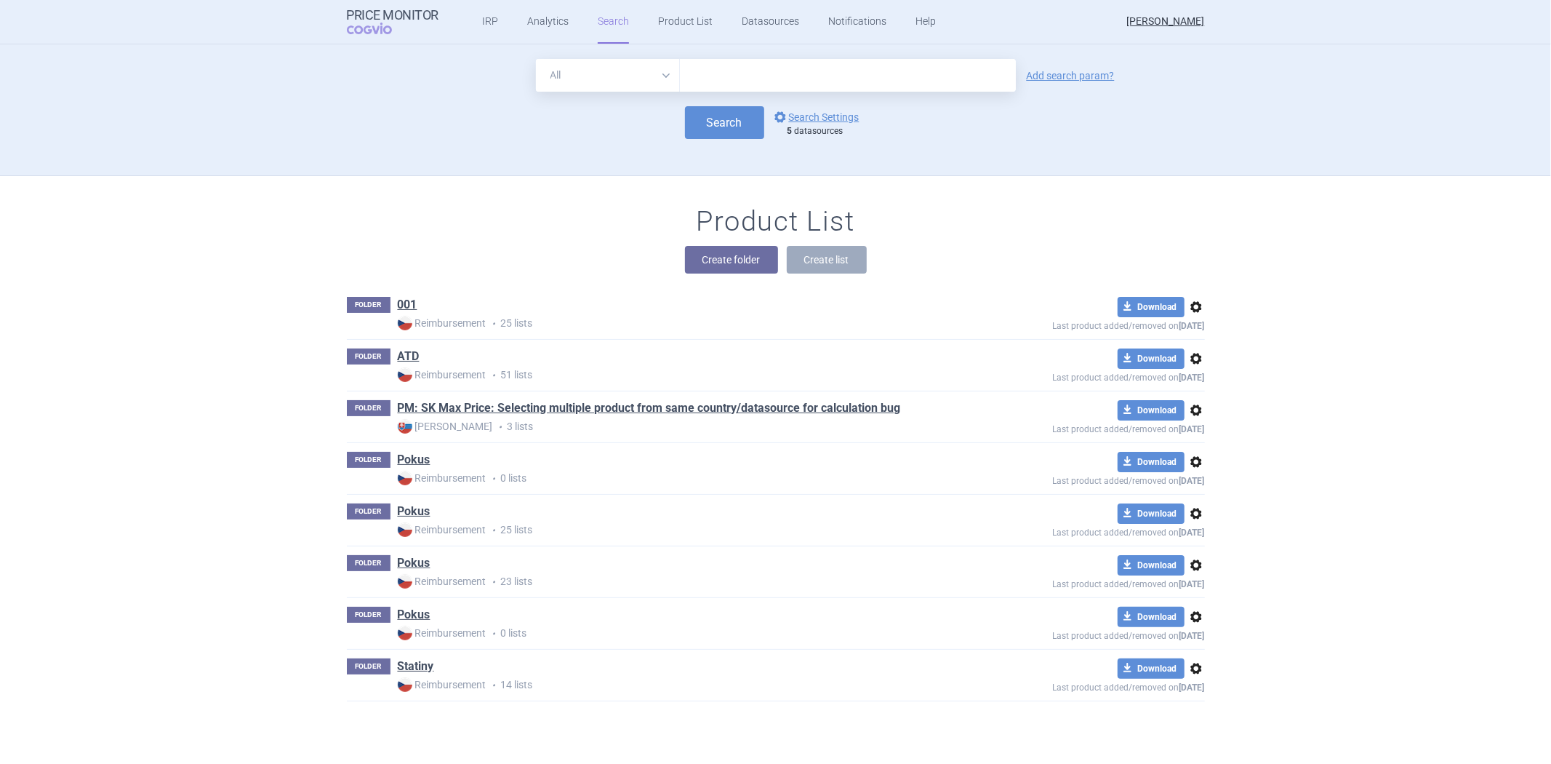
click at [611, 61] on select "All Brand Name ATC Company Active Substance Country Newer than" at bounding box center [608, 75] width 144 height 33
select select "atc"
click at [536, 59] on select "All Brand Name ATC Company Active Substance Country Newer than" at bounding box center [608, 75] width 144 height 33
click at [749, 71] on input "text" at bounding box center [848, 75] width 336 height 33
paste input "B01AE07"
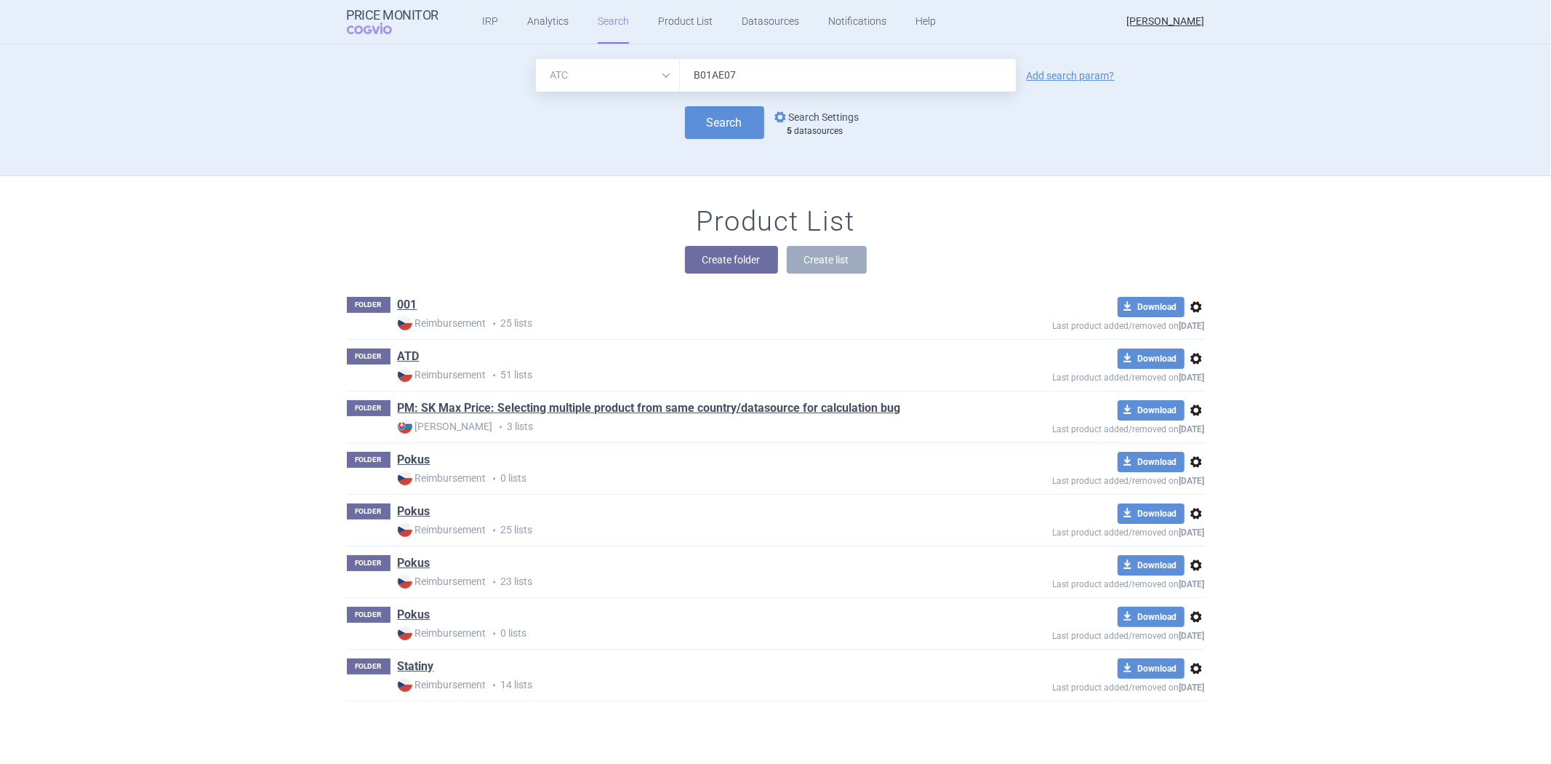
type input "B01AE07"
click at [789, 108] on link "options Search Settings" at bounding box center [816, 116] width 88 height 17
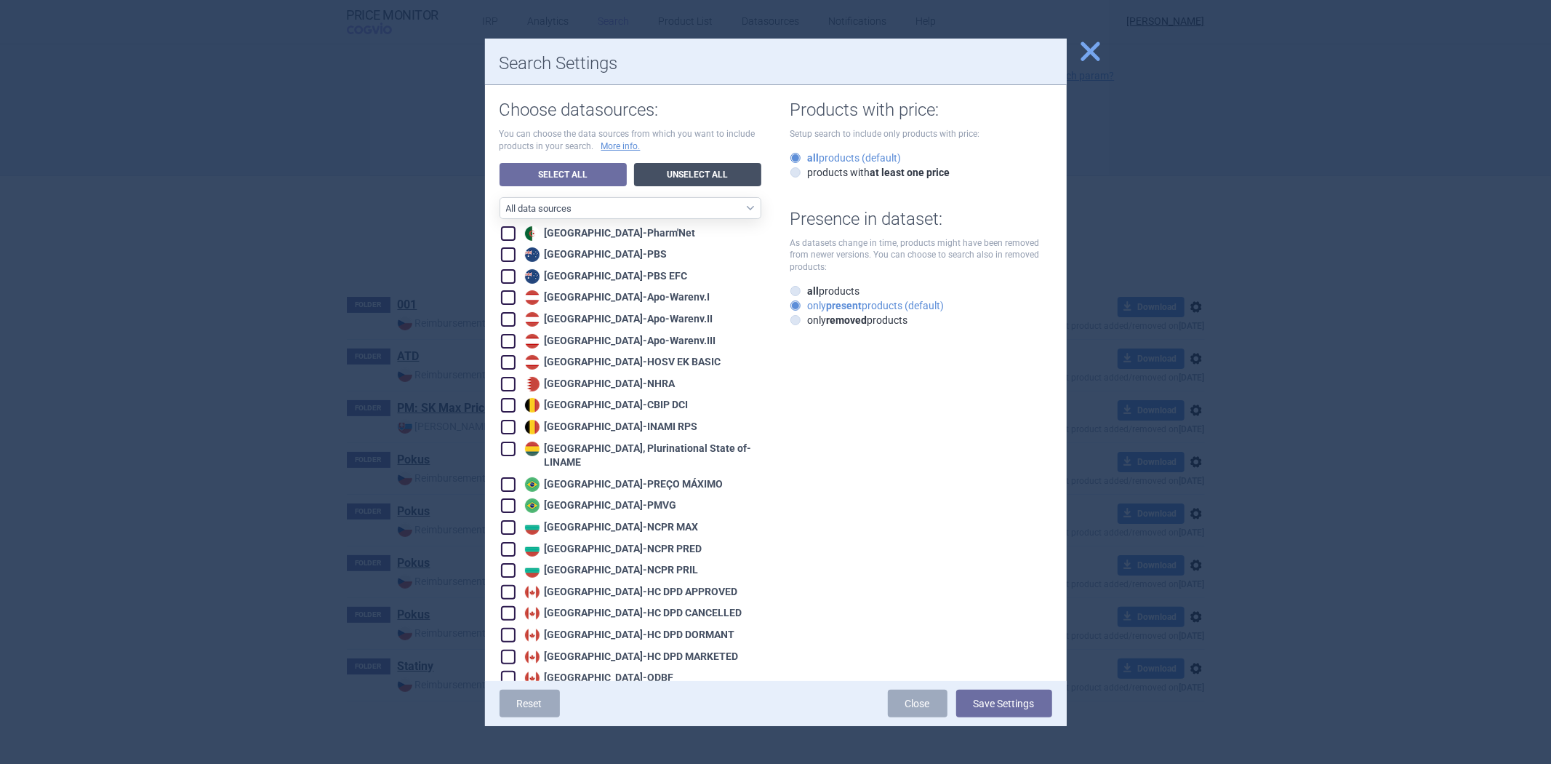
click at [669, 170] on link "Unselect All" at bounding box center [697, 174] width 127 height 23
checkbox input "false"
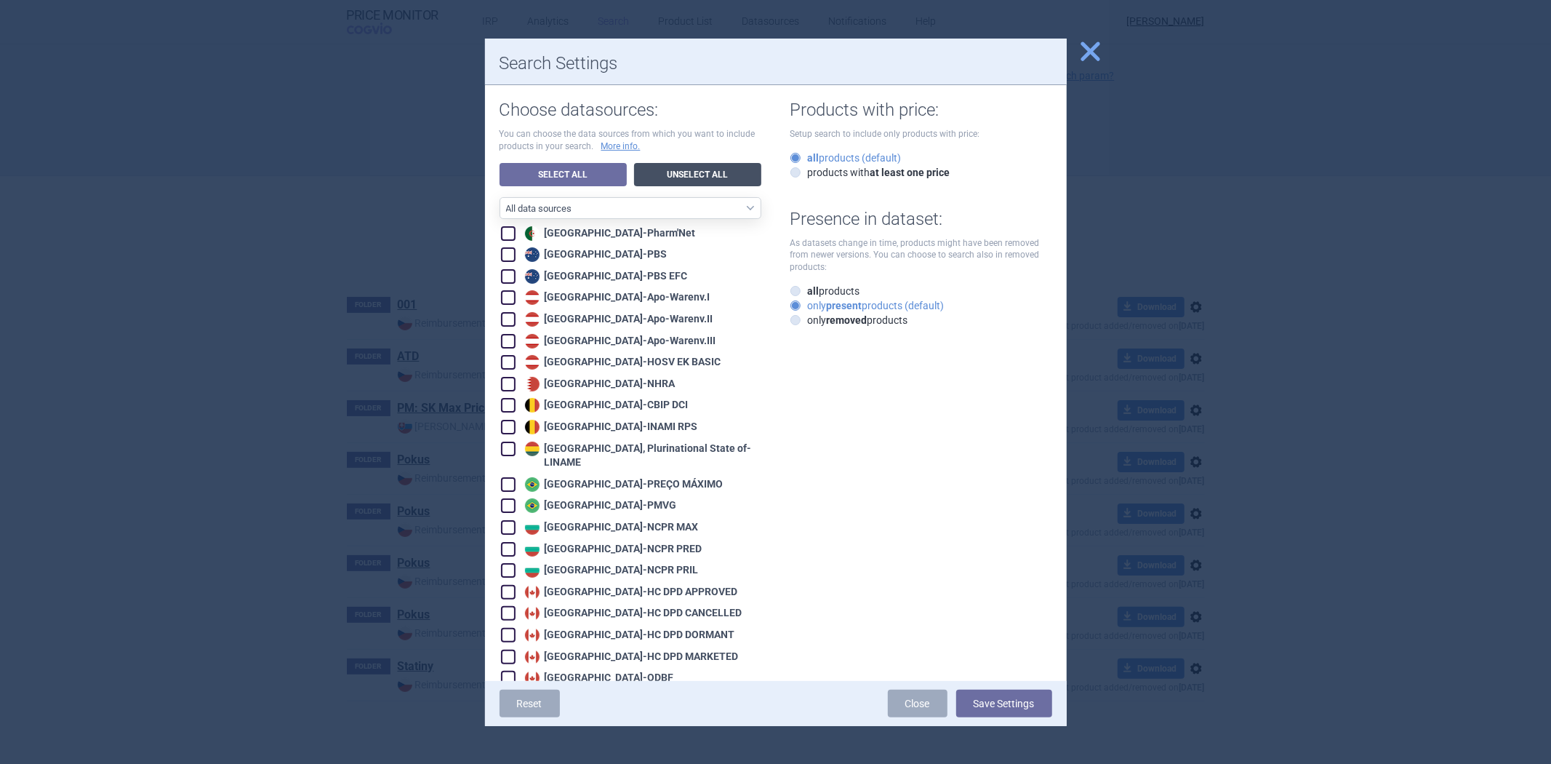
checkbox input "false"
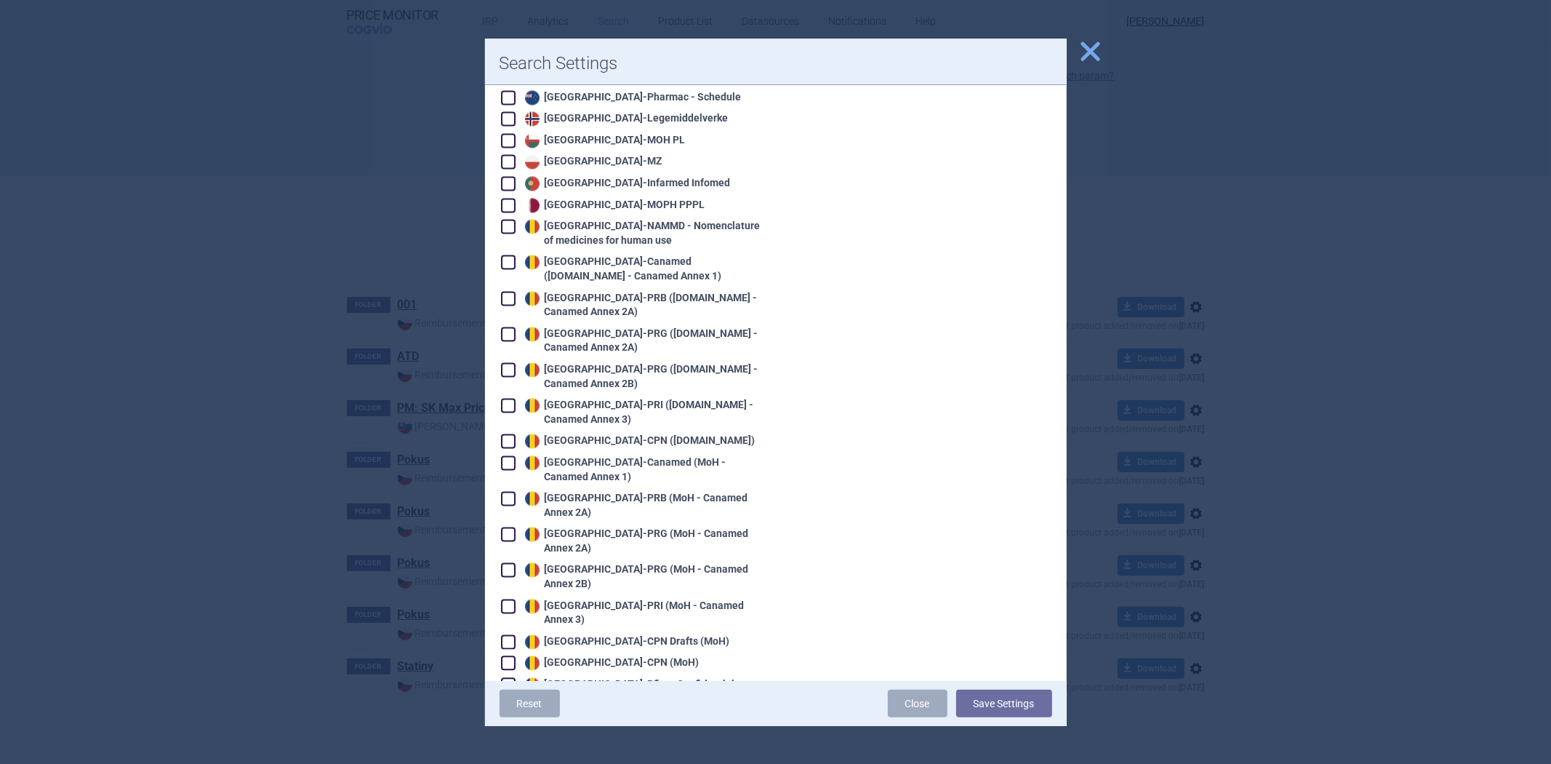
scroll to position [2344, 0]
click at [616, 399] on div "Romania - PRI ([DOMAIN_NAME] - Canamed Annex 3)" at bounding box center [642, 413] width 240 height 28
click at [583, 399] on div "Romania - PRI ([DOMAIN_NAME] - Canamed Annex 3)" at bounding box center [642, 413] width 240 height 28
checkbox input "false"
click at [602, 657] on div "Romania - CPN (MoH)" at bounding box center [611, 664] width 178 height 15
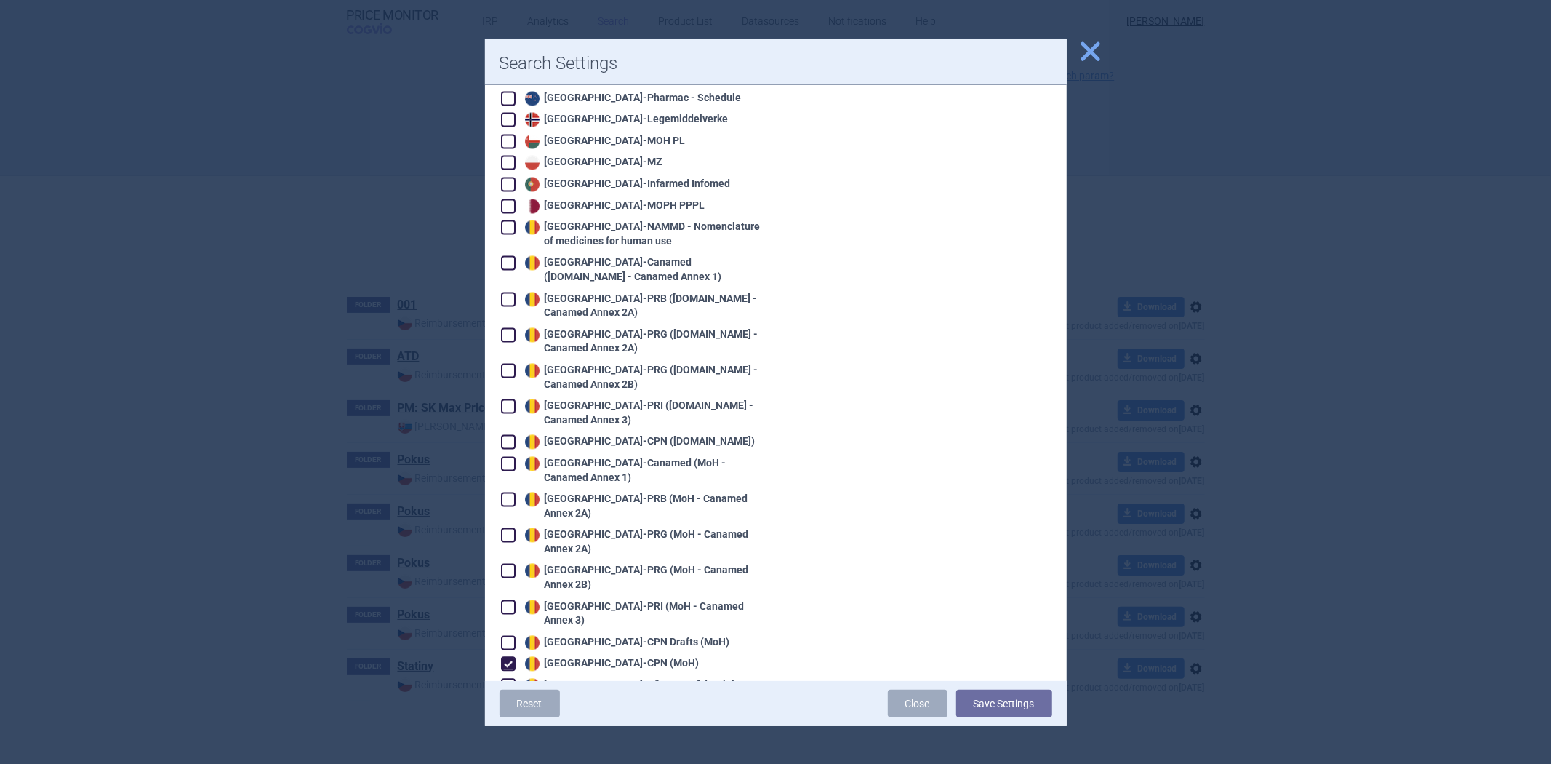
checkbox input "true"
click at [972, 703] on button "Save Settings" at bounding box center [1004, 704] width 96 height 28
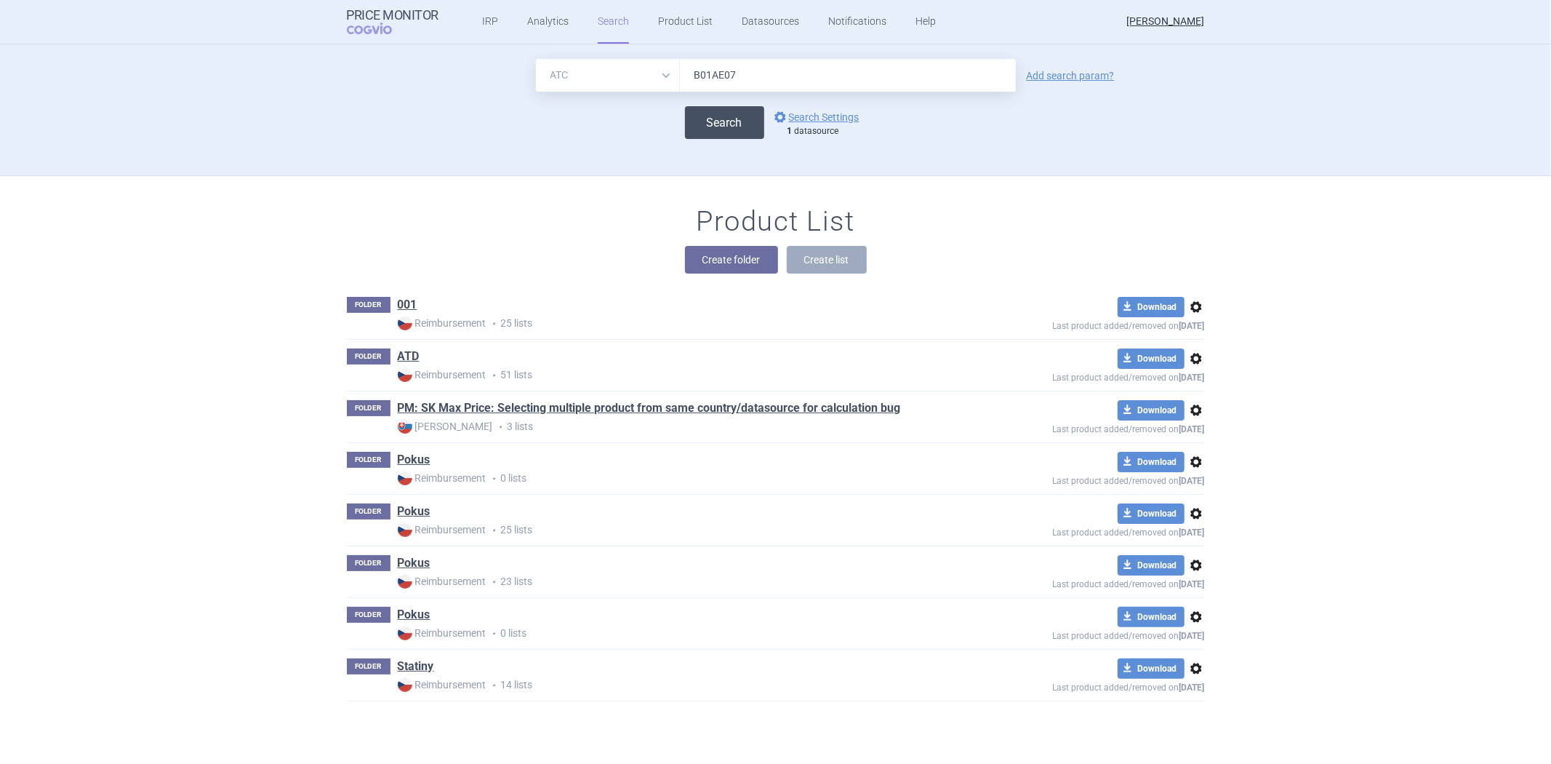
click at [744, 118] on button "Search" at bounding box center [724, 122] width 79 height 33
select select "atc"
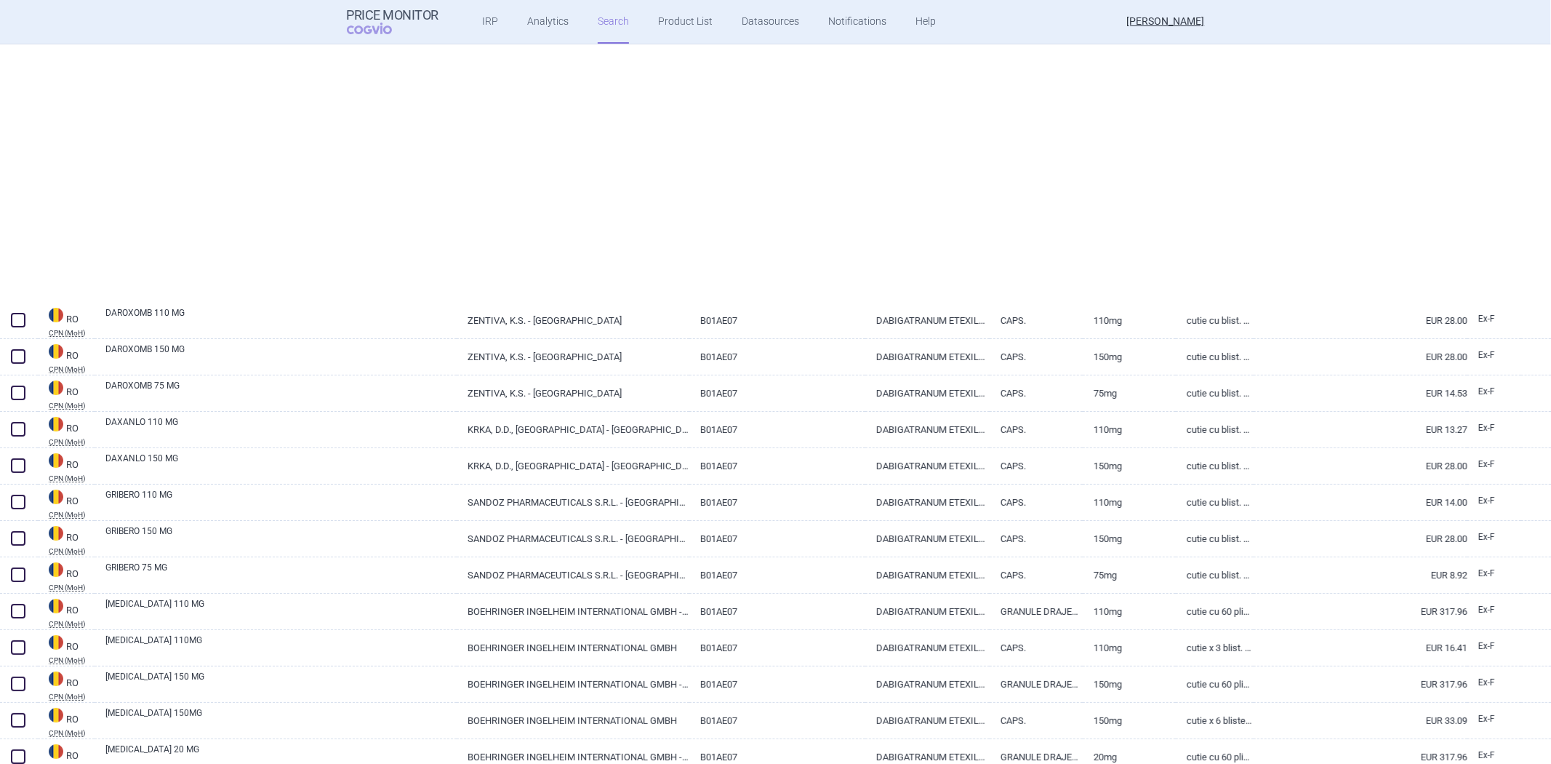
select select "atc"
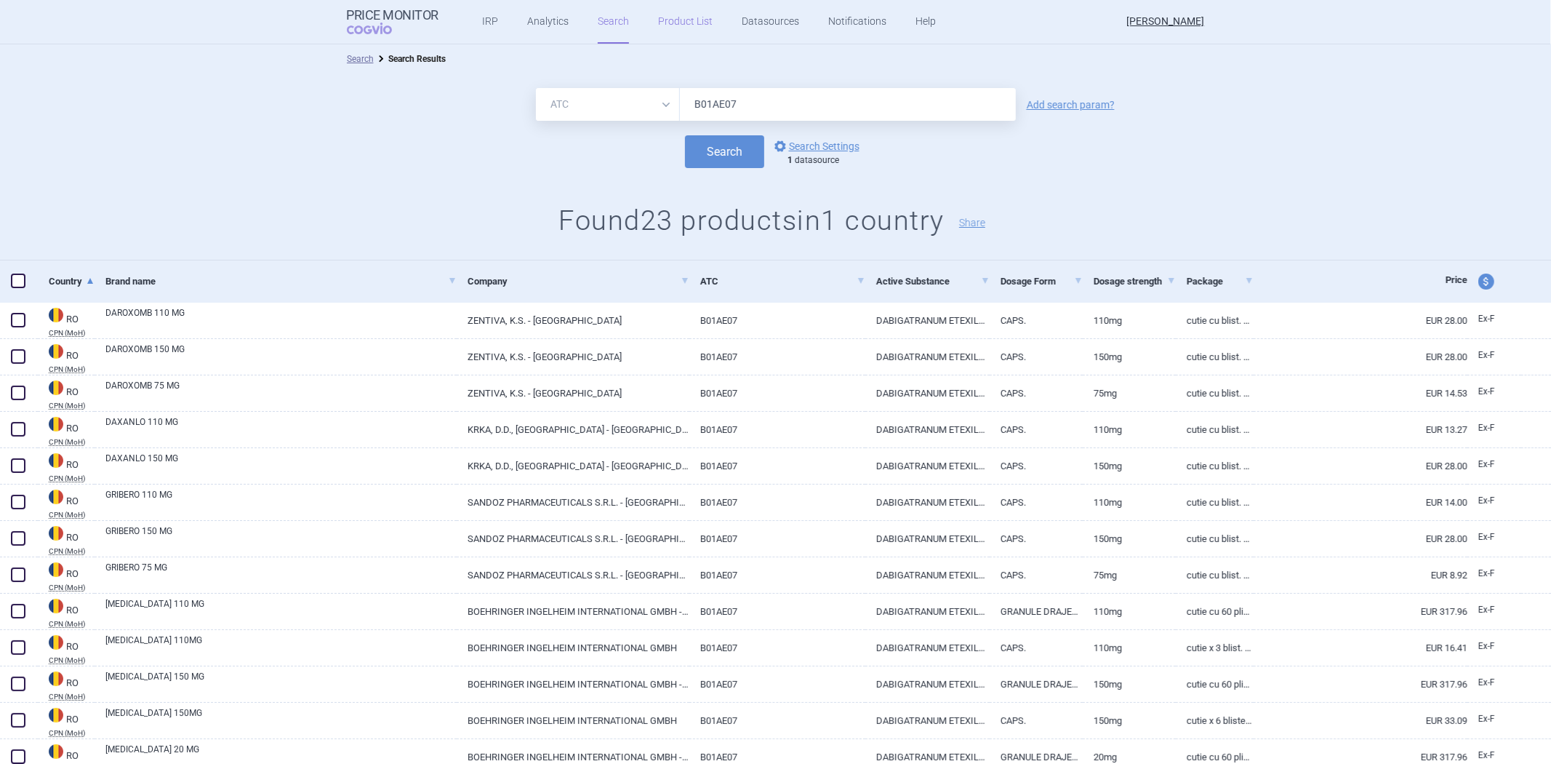
click at [686, 16] on link "Product List" at bounding box center [685, 22] width 55 height 44
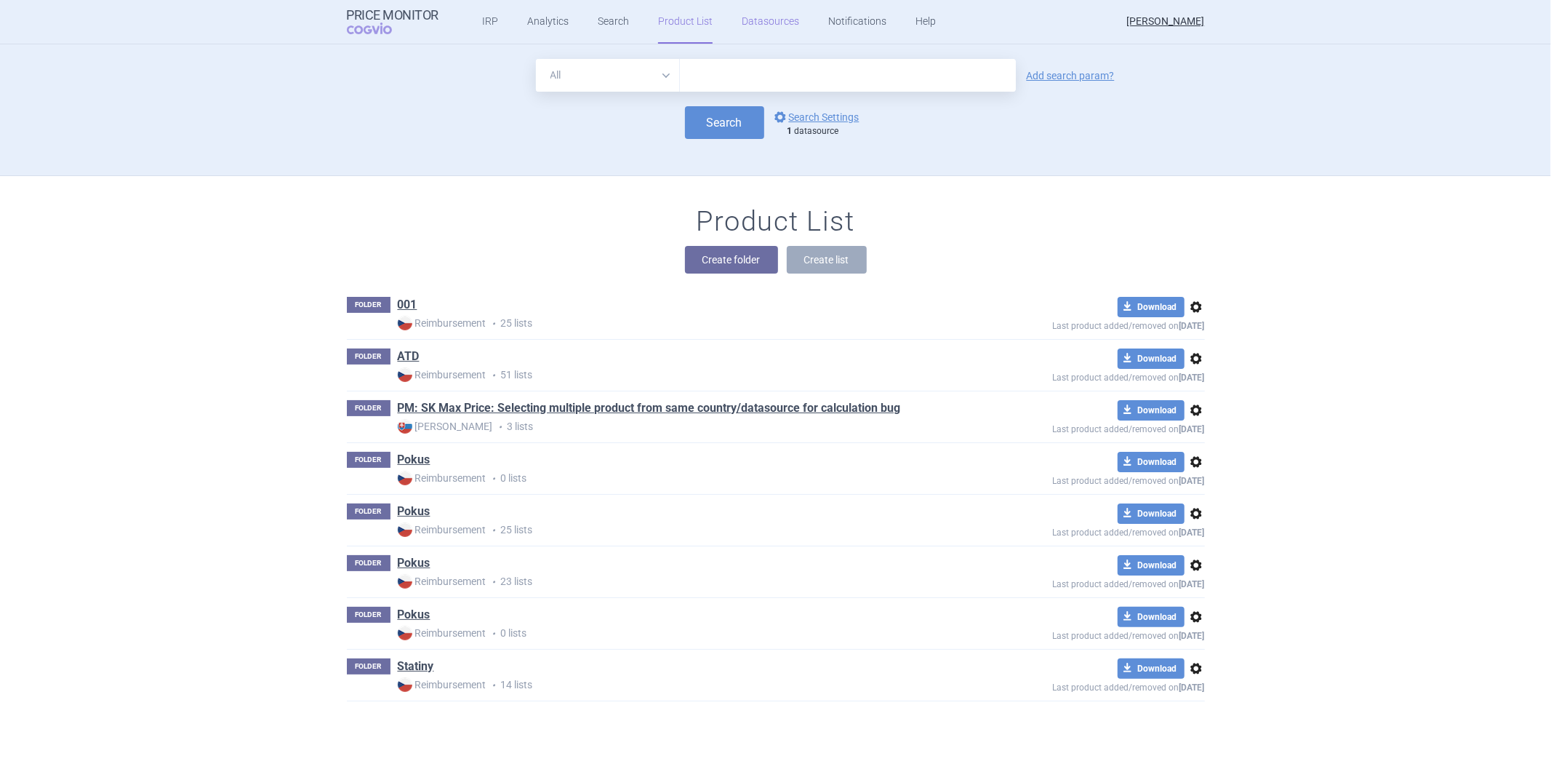
click at [750, 30] on link "Datasources" at bounding box center [770, 22] width 57 height 44
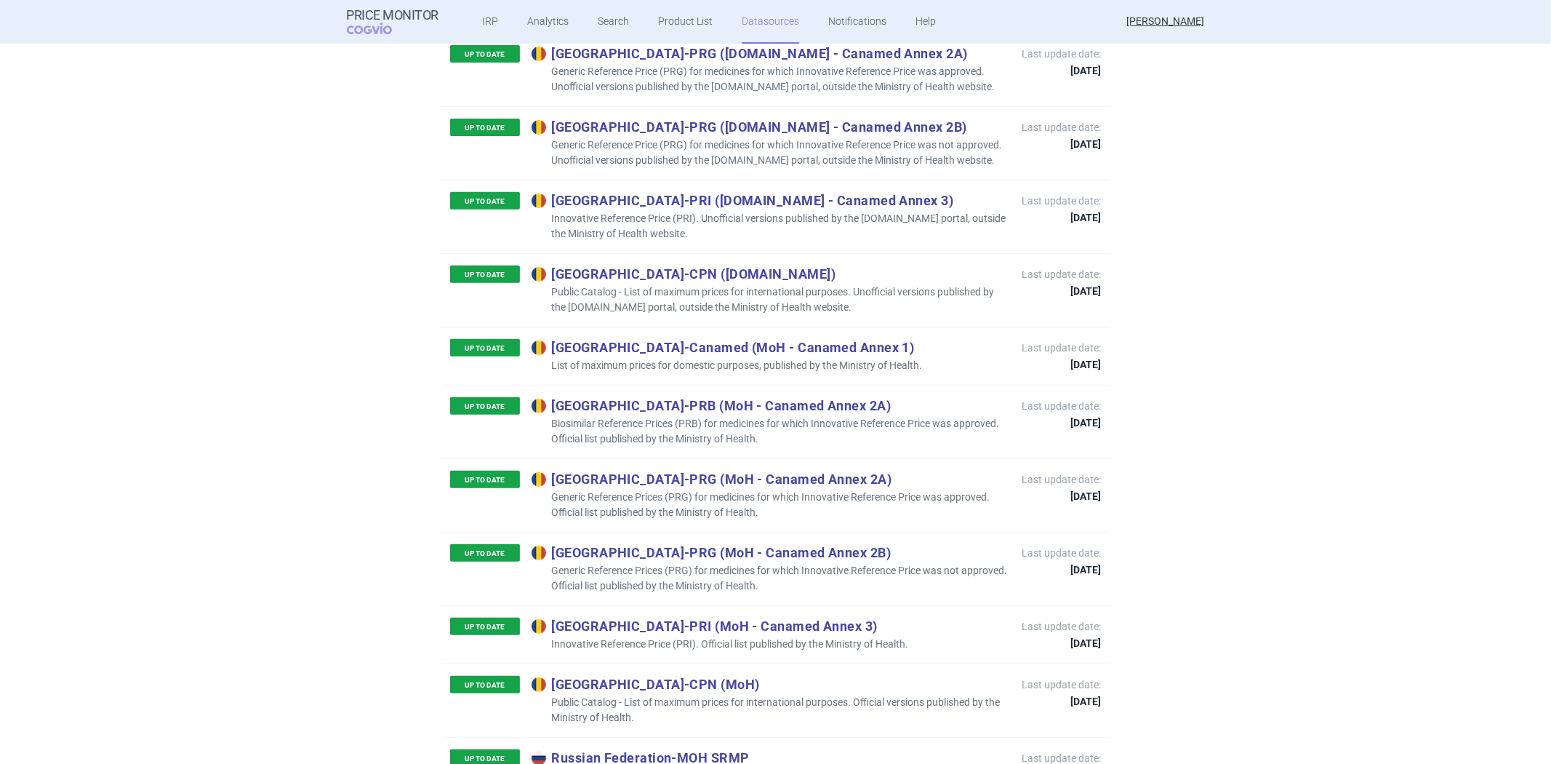
scroll to position [5092, 0]
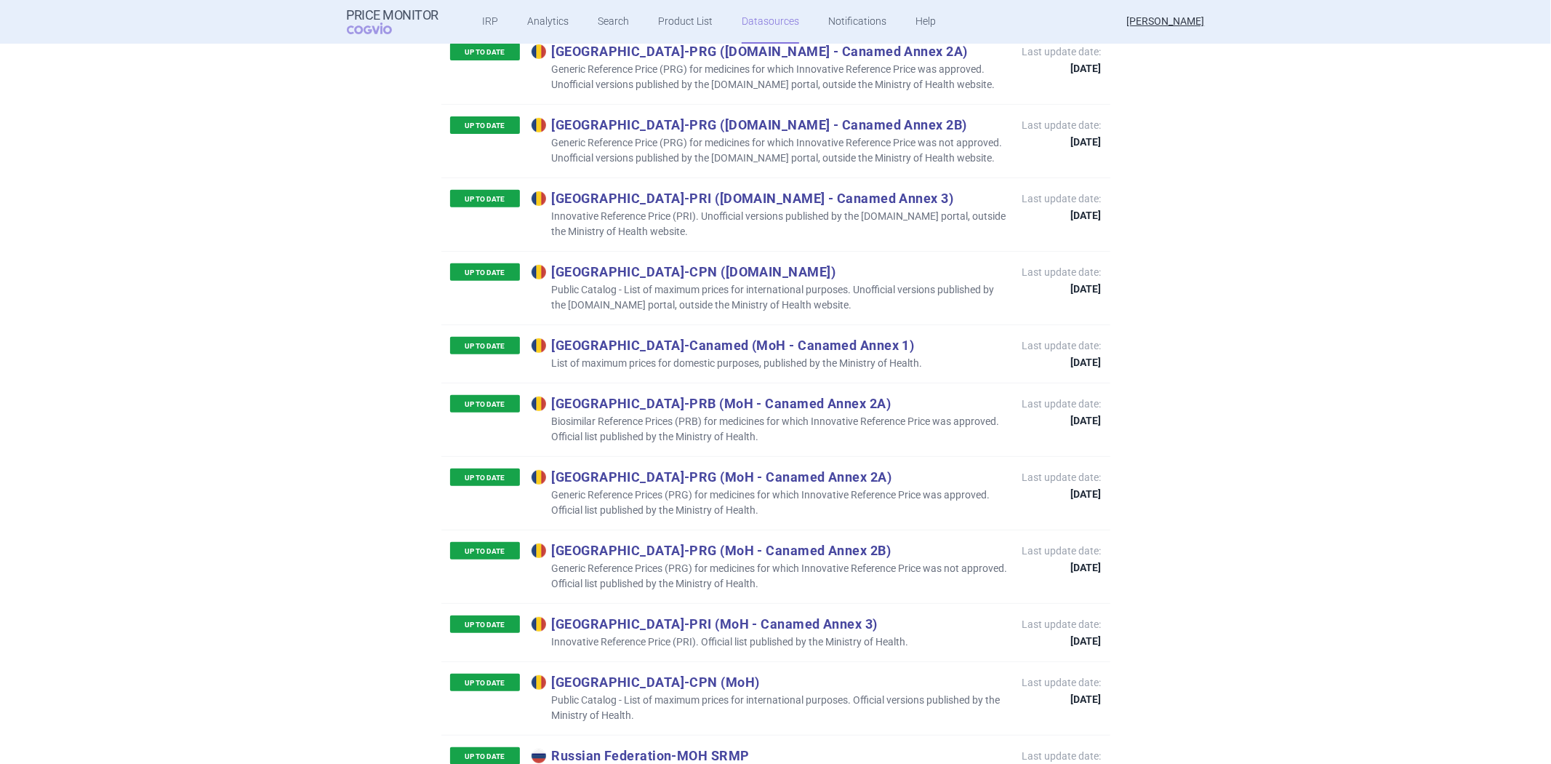
click at [666, 542] on p "[GEOGRAPHIC_DATA] - PRG (MoH - Canamed Annex 2B)" at bounding box center [770, 550] width 476 height 16
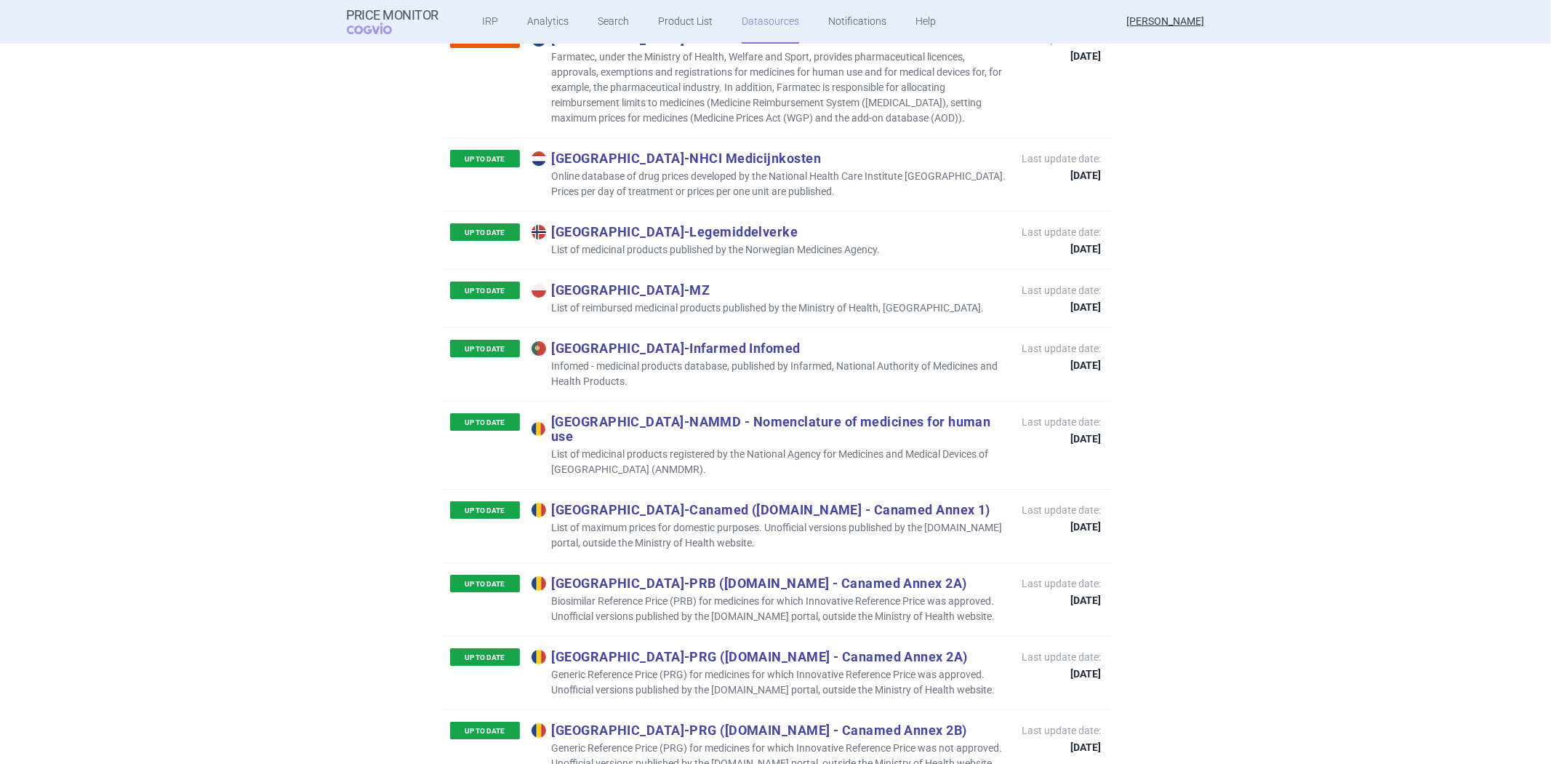
scroll to position [4445, 0]
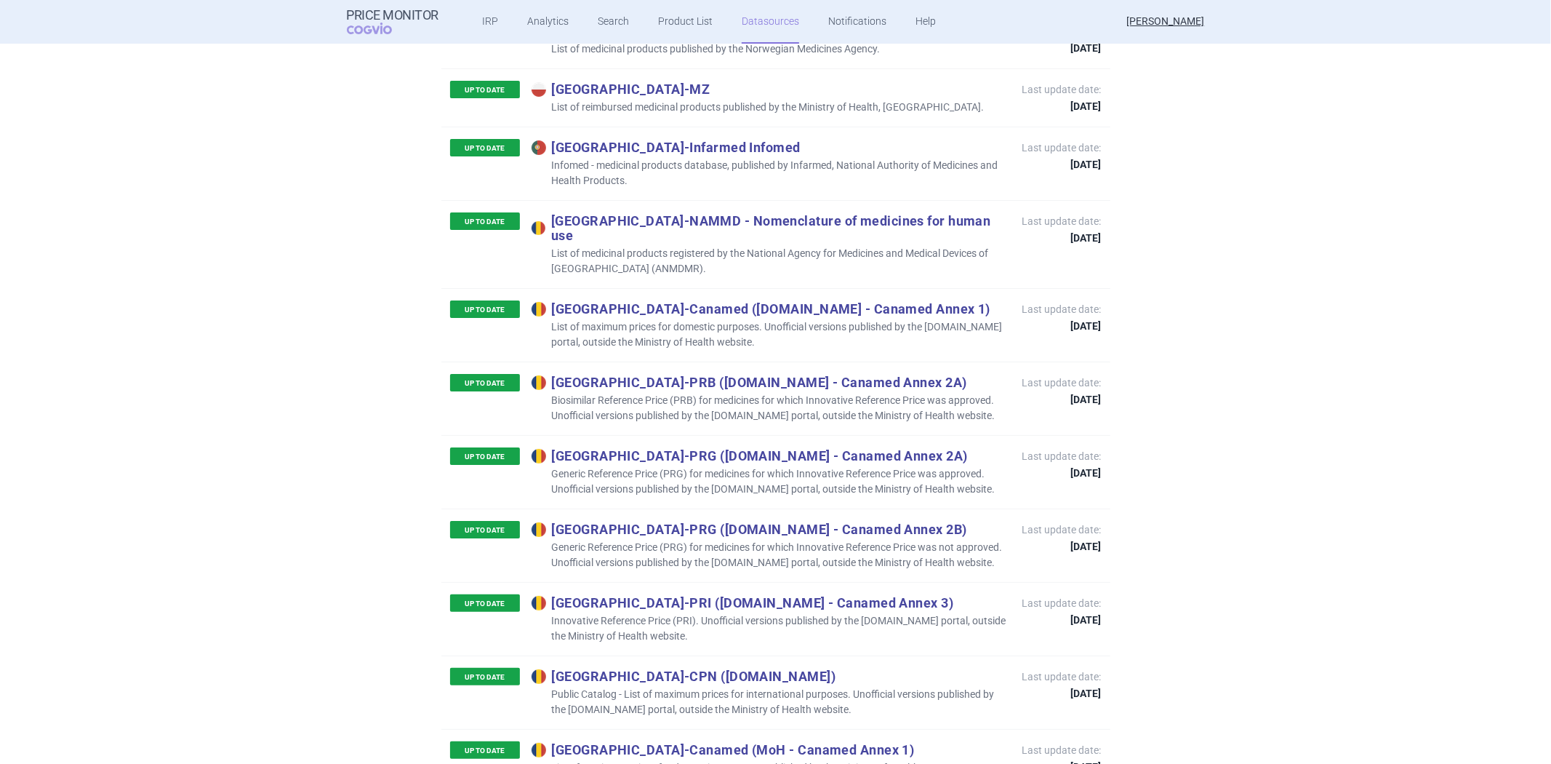
click at [776, 374] on p "Romania - PRB ([DOMAIN_NAME] - Canamed Annex 2A)" at bounding box center [770, 382] width 476 height 16
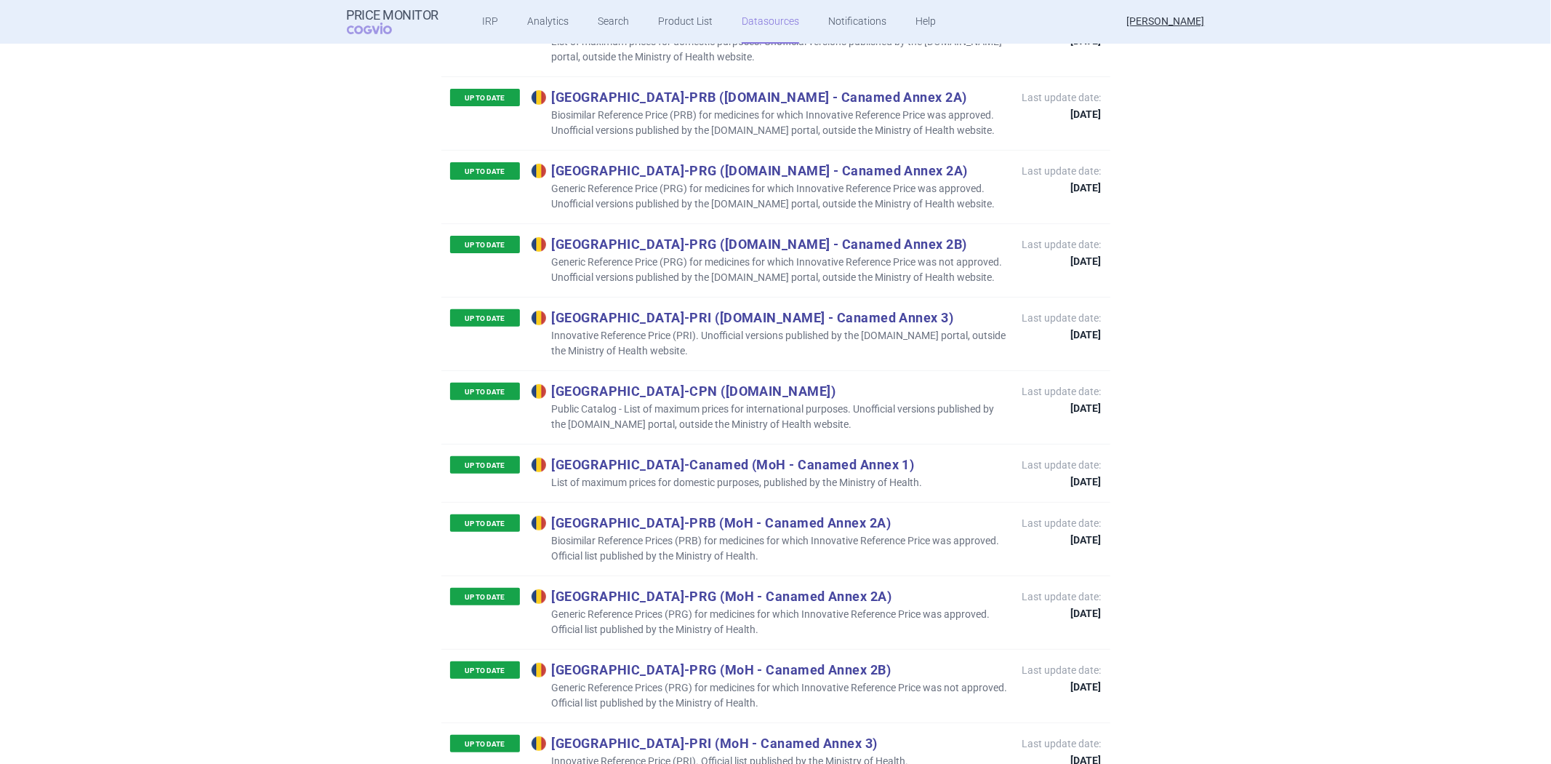
scroll to position [4768, 0]
